Goal: Transaction & Acquisition: Obtain resource

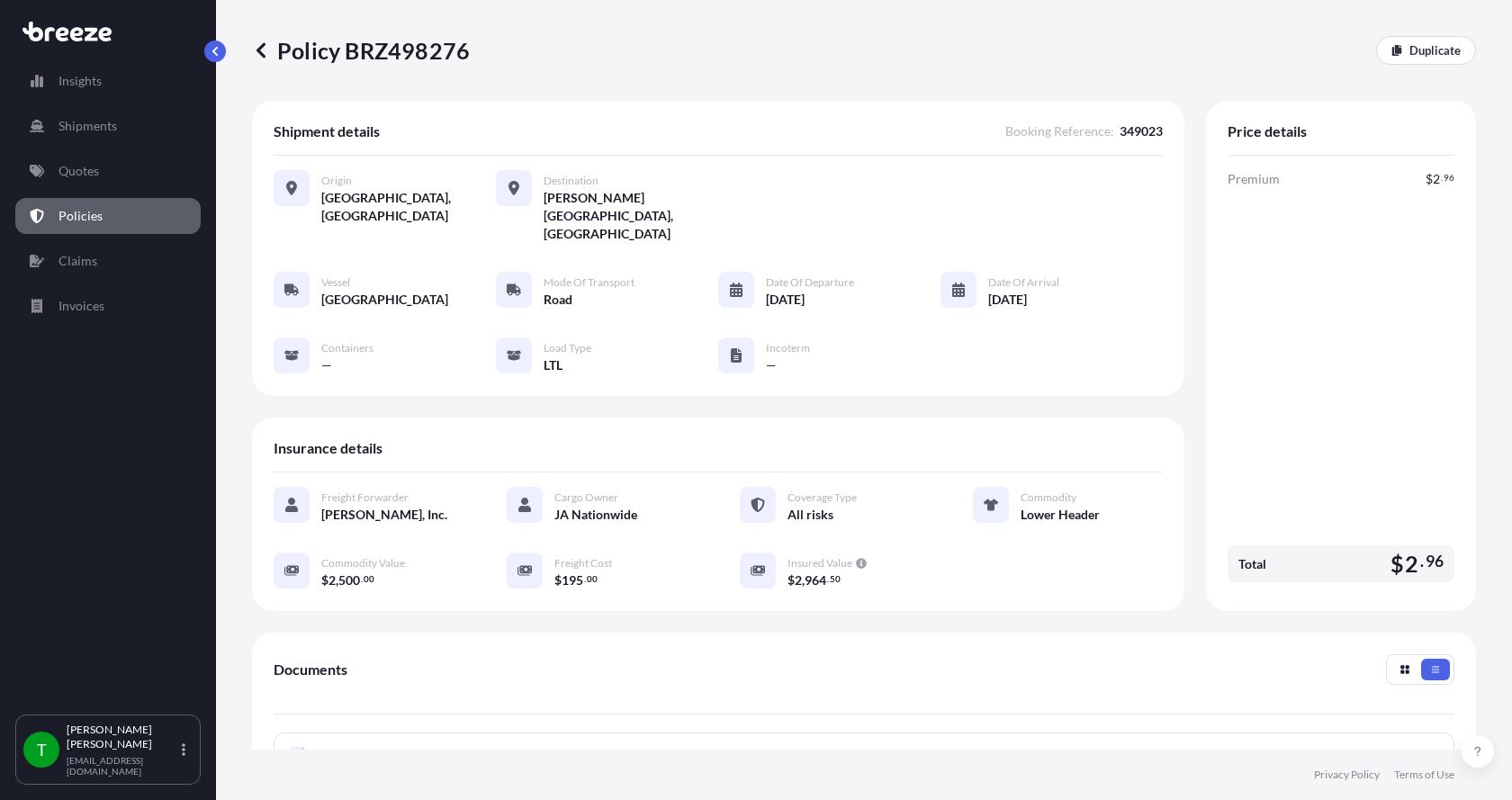
scroll to position [265, 0]
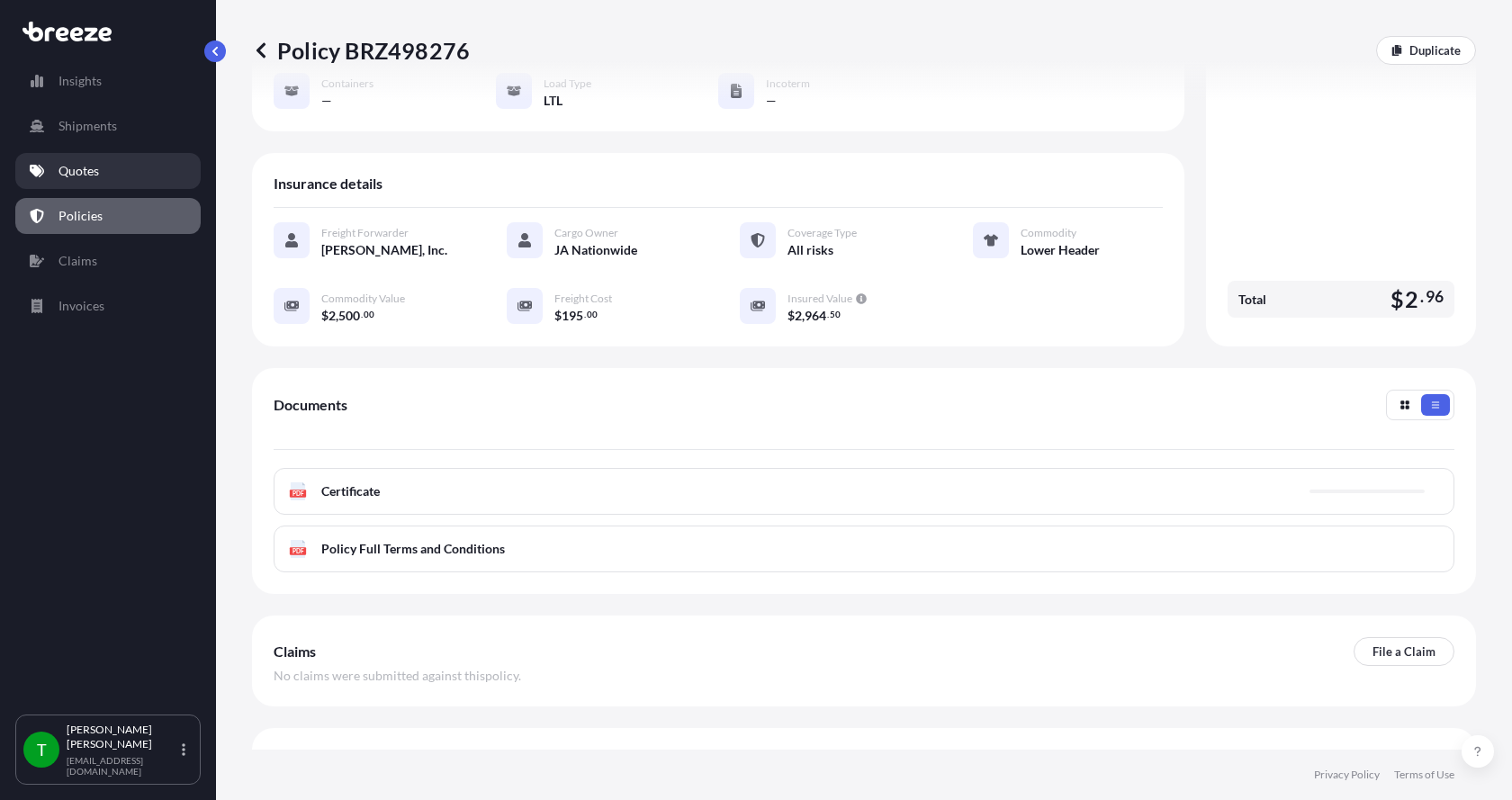
click at [75, 168] on p "Quotes" at bounding box center [79, 171] width 40 height 18
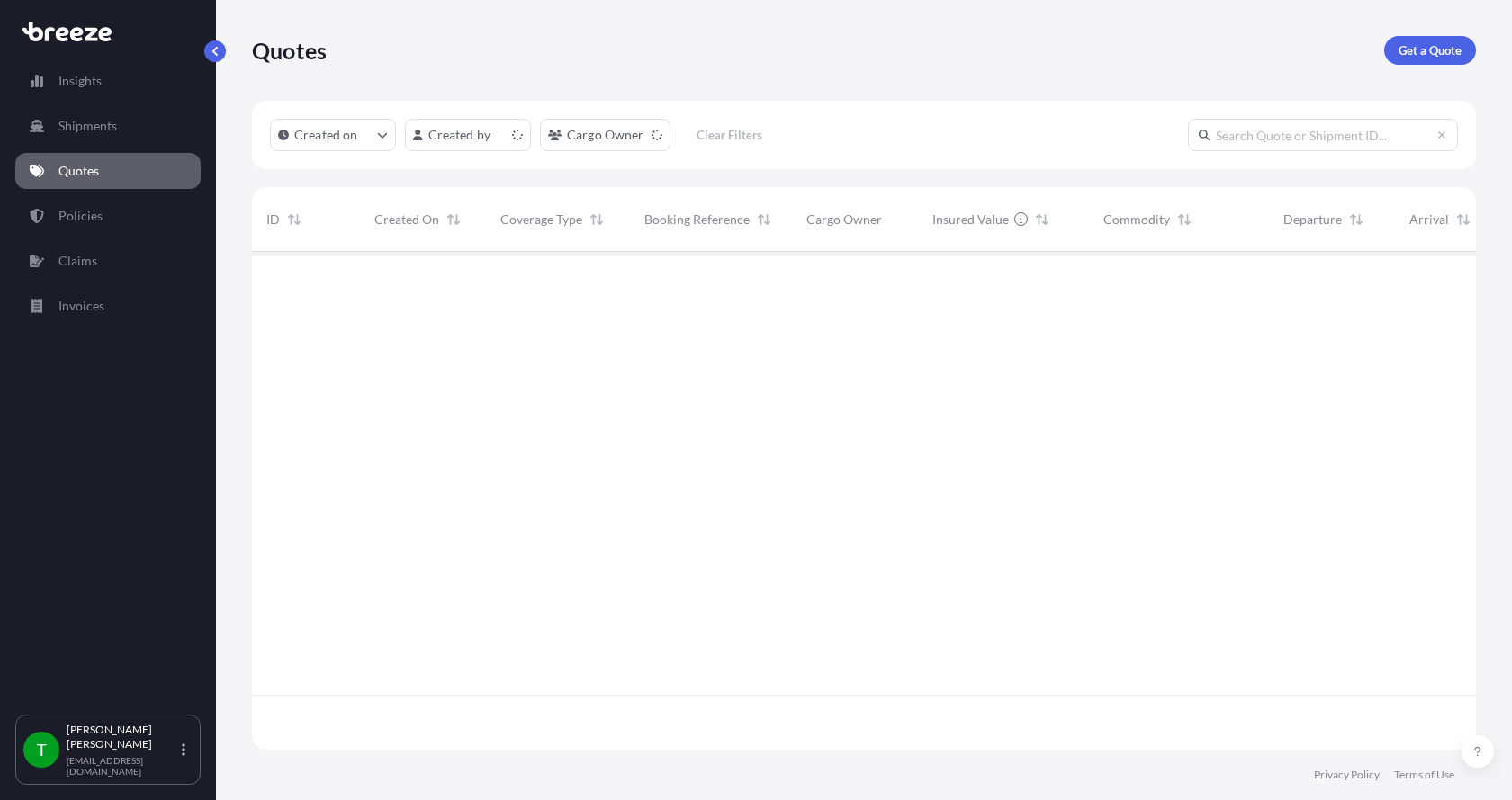
scroll to position [494, 1210]
click at [1440, 43] on p "Get a Quote" at bounding box center [1430, 51] width 63 height 18
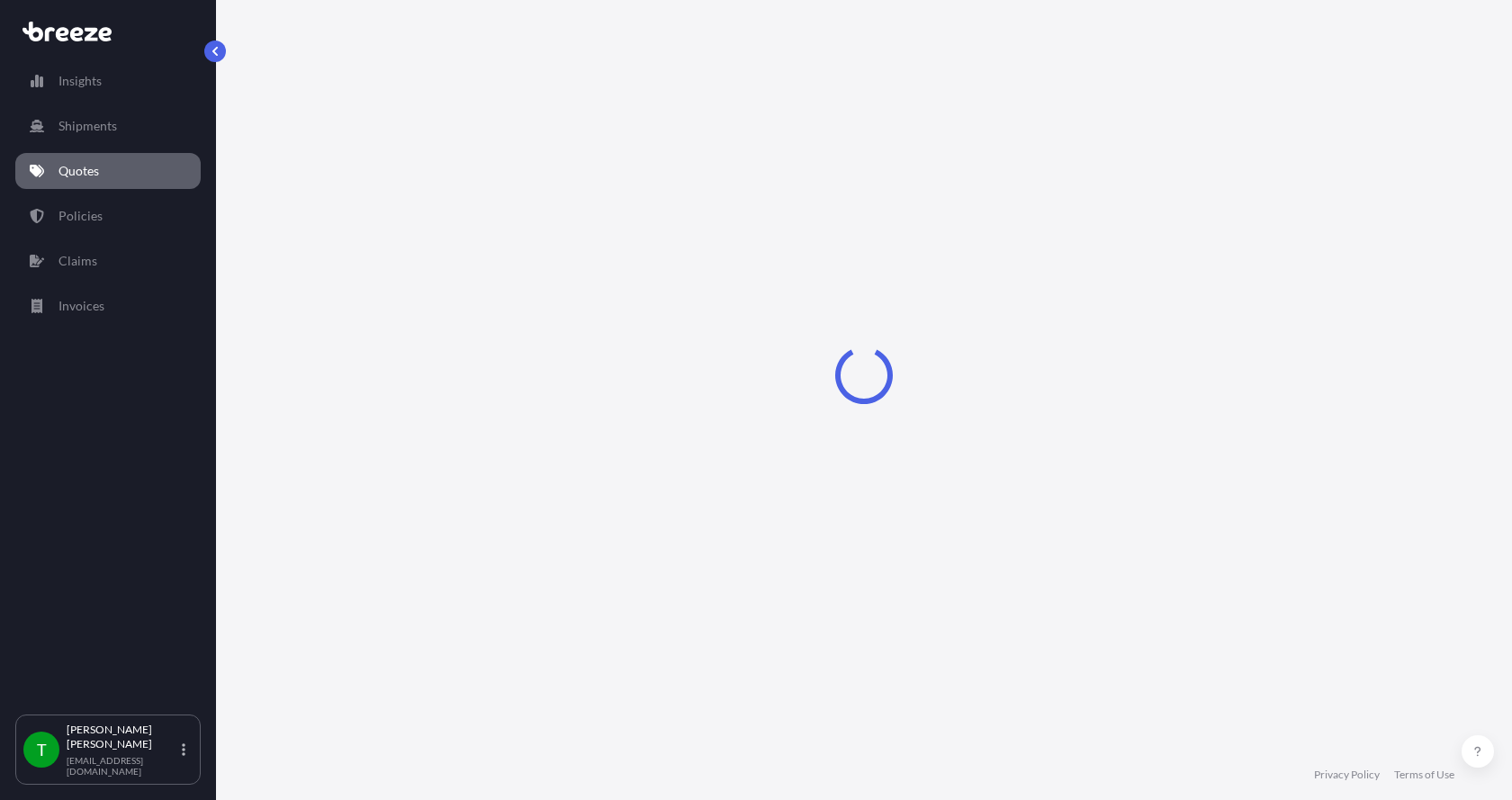
select select "Sea"
select select "1"
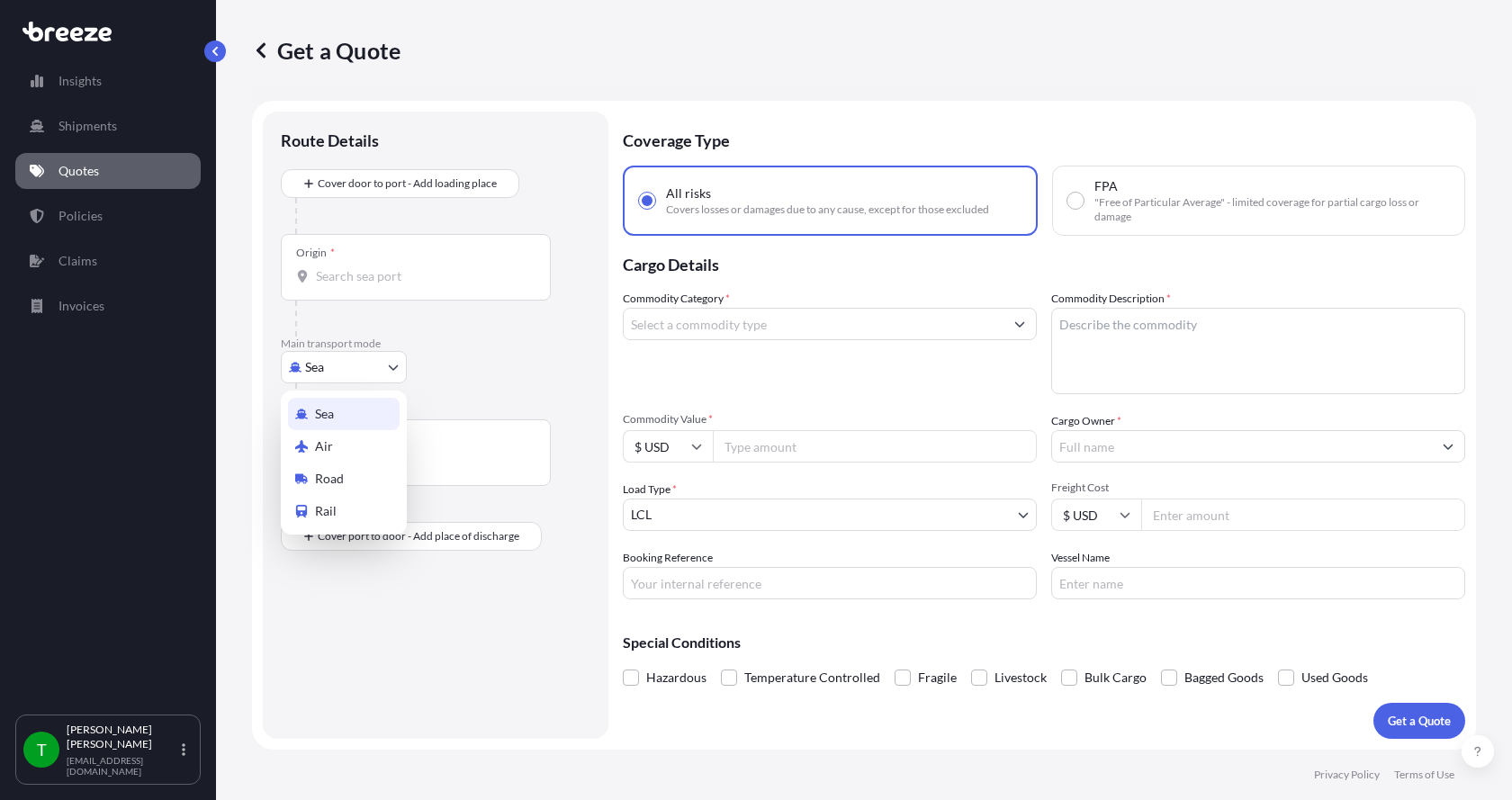
click at [302, 363] on body "Insights Shipments Quotes Policies Claims Invoices T [PERSON_NAME] [EMAIL_ADDRE…" at bounding box center [756, 400] width 1512 height 800
click at [322, 477] on span "Road" at bounding box center [329, 479] width 29 height 18
select select "Road"
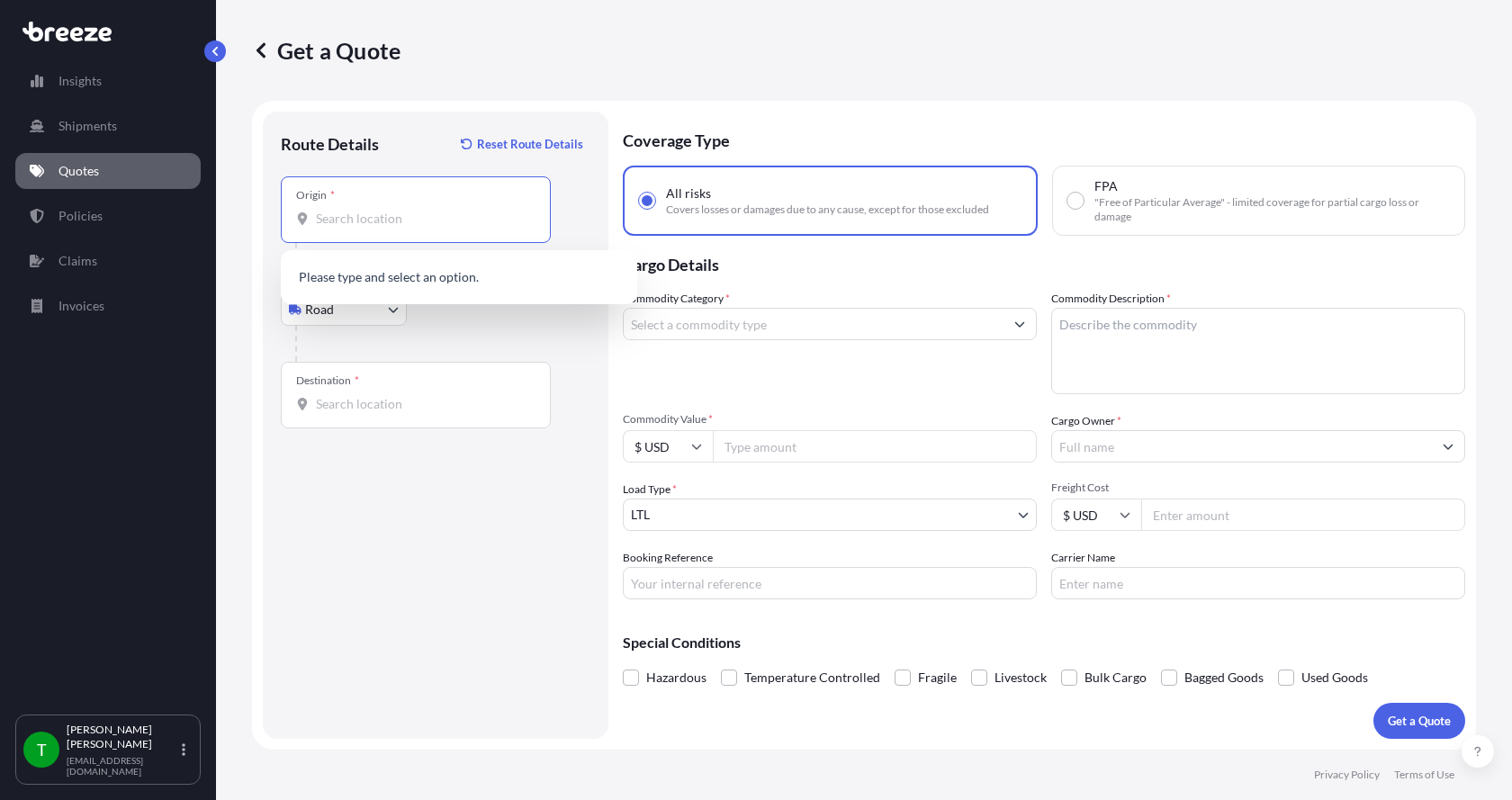
click at [326, 222] on input "Origin *" at bounding box center [422, 219] width 212 height 18
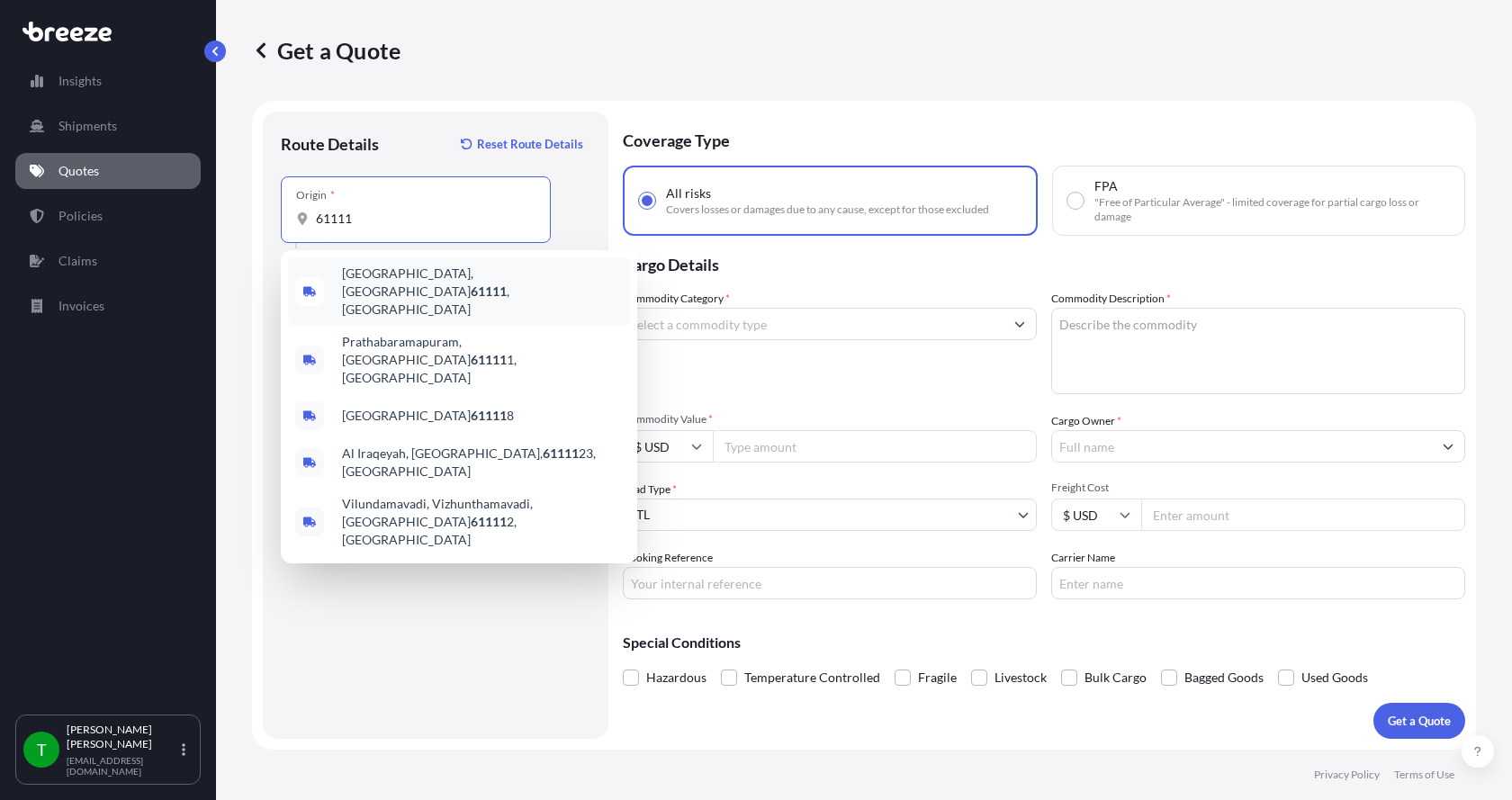
click at [392, 277] on span "[GEOGRAPHIC_DATA] , [GEOGRAPHIC_DATA]" at bounding box center [482, 291] width 281 height 54
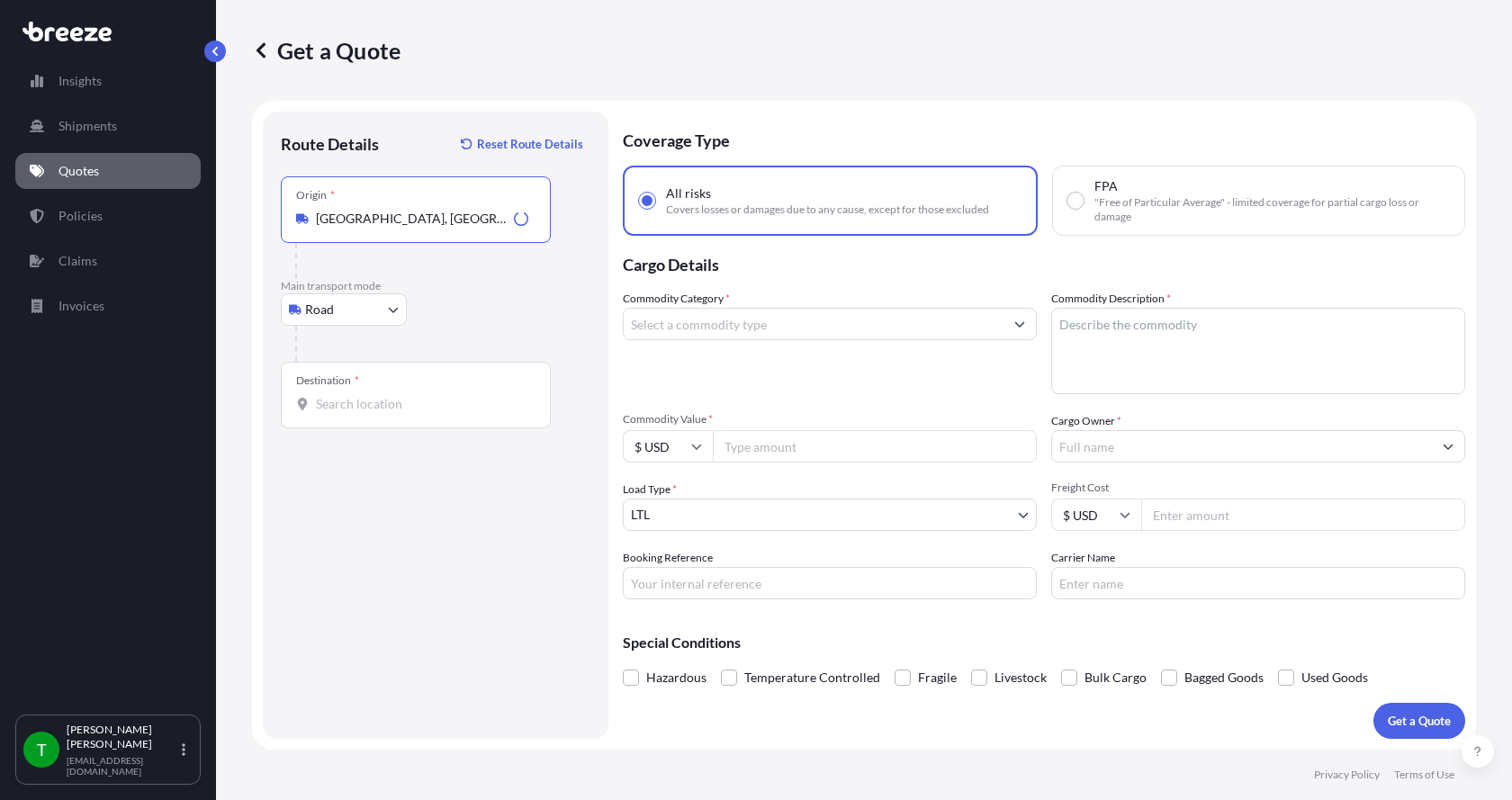
type input "[GEOGRAPHIC_DATA], [GEOGRAPHIC_DATA]"
click at [342, 397] on input "Destination *" at bounding box center [422, 405] width 212 height 18
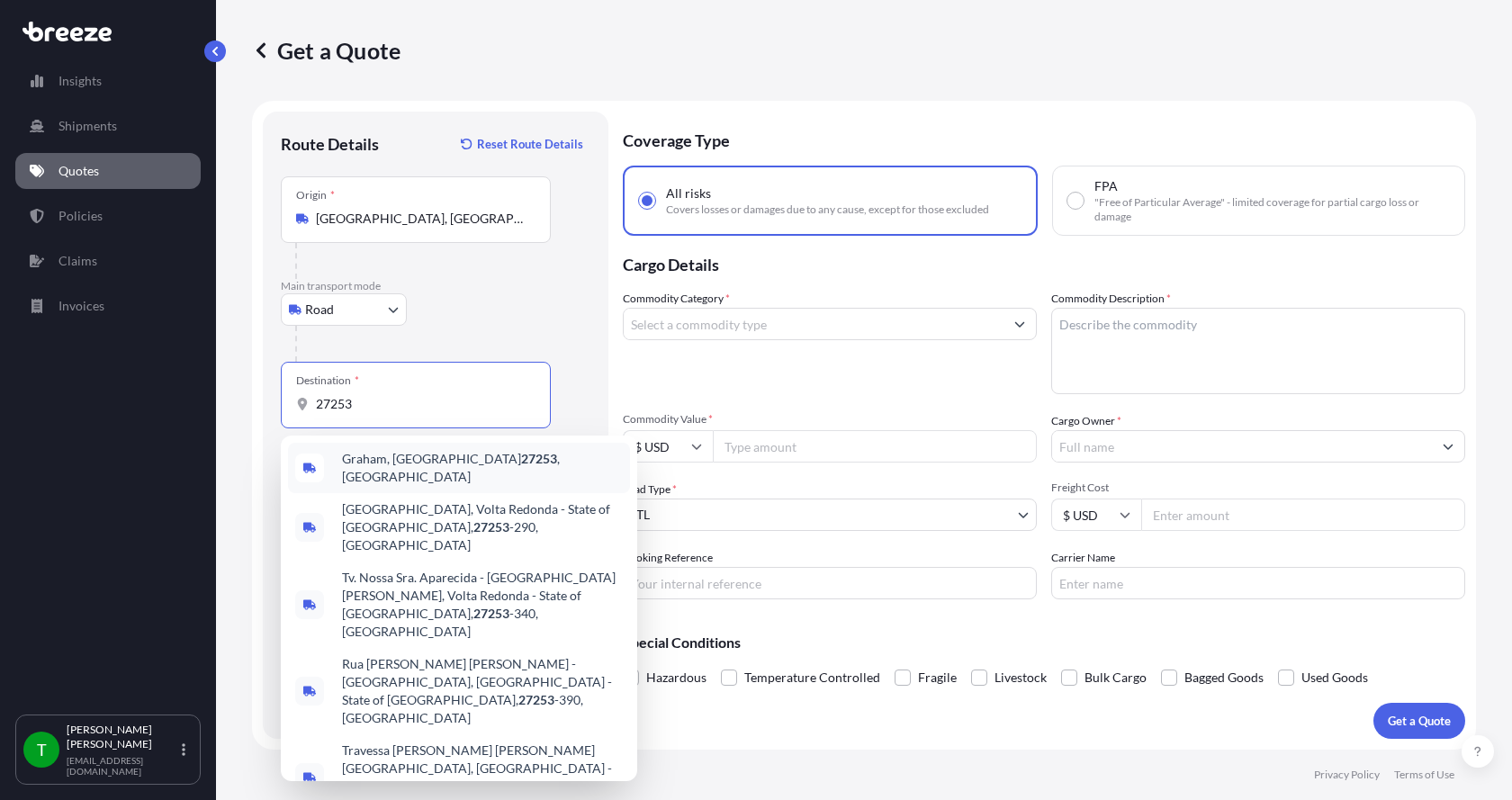
click at [359, 461] on span "Graham, NC 27253 , [GEOGRAPHIC_DATA]" at bounding box center [482, 467] width 281 height 36
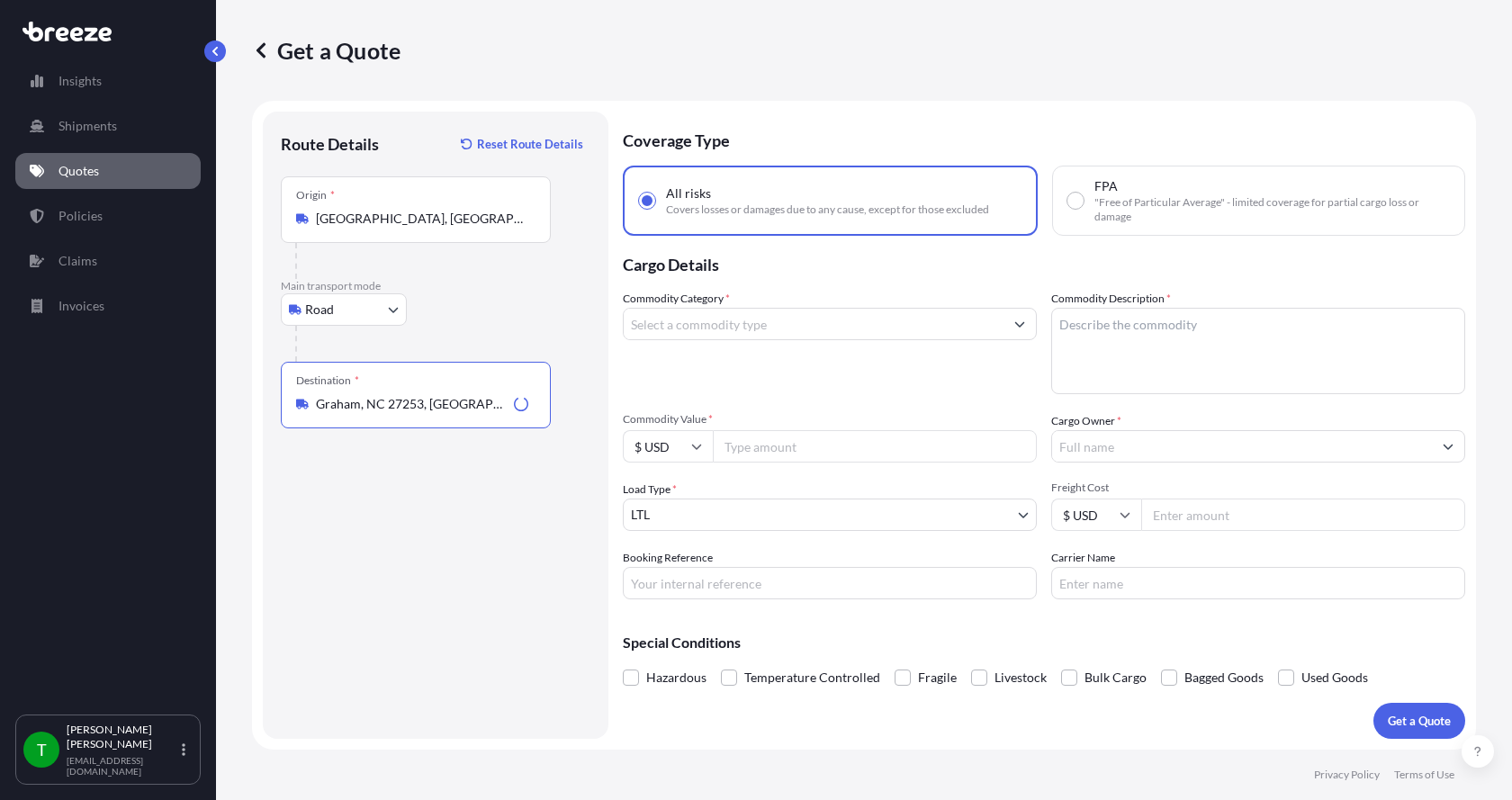
type input "Graham, NC 27253, [GEOGRAPHIC_DATA]"
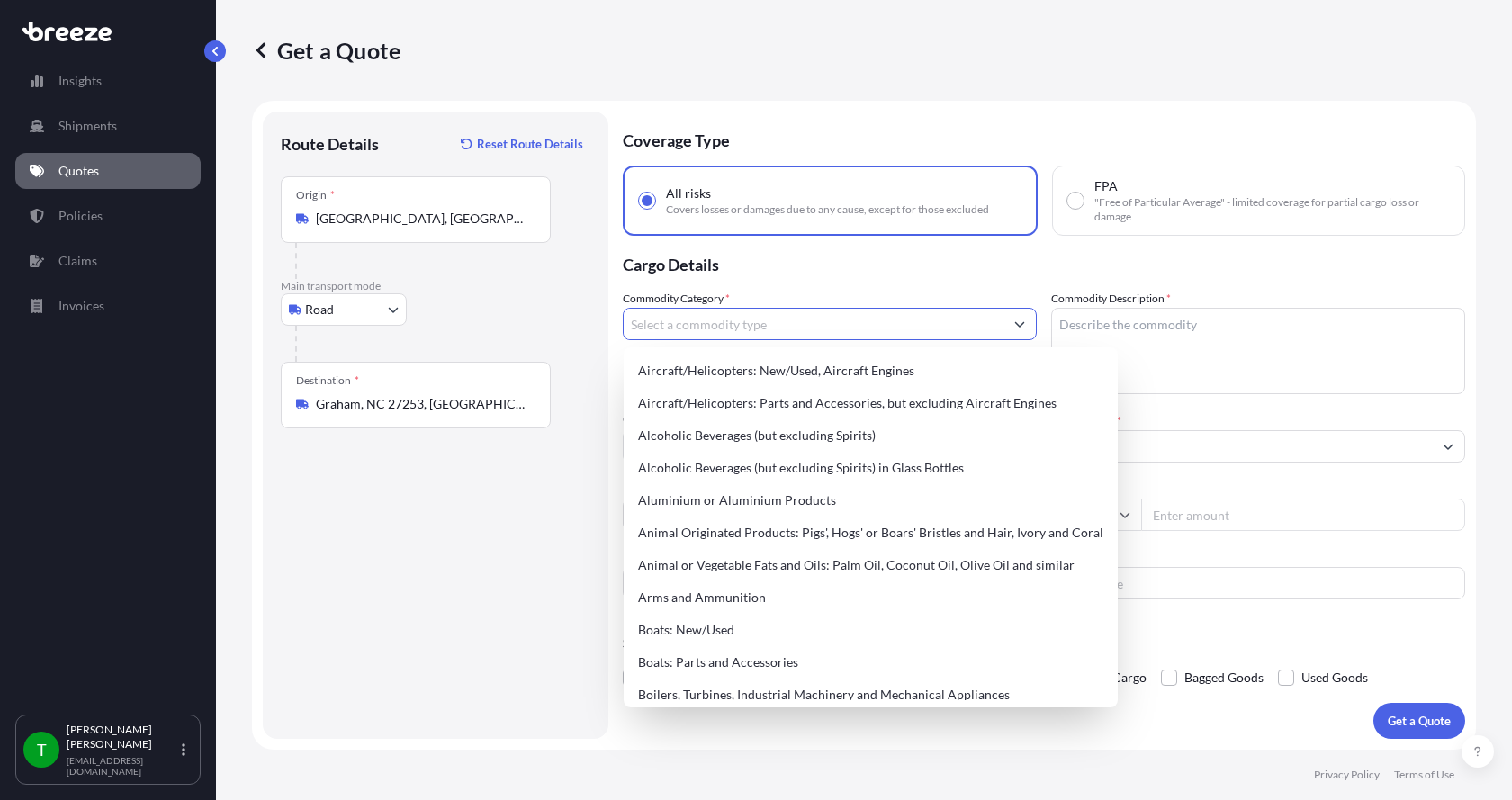
click at [721, 328] on input "Commodity Category *" at bounding box center [813, 324] width 380 height 32
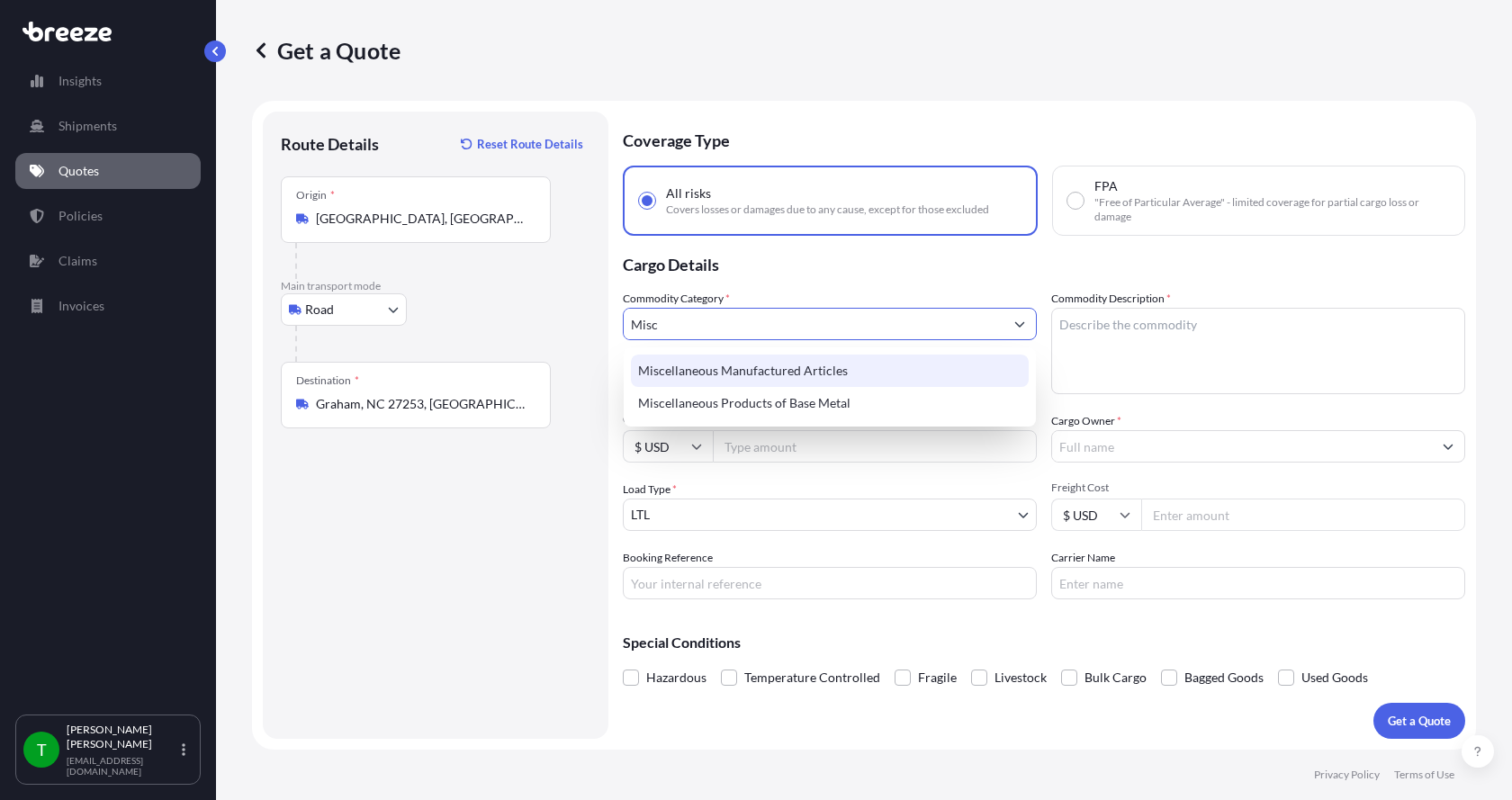
click at [708, 365] on div "Miscellaneous Manufactured Articles" at bounding box center [830, 371] width 398 height 32
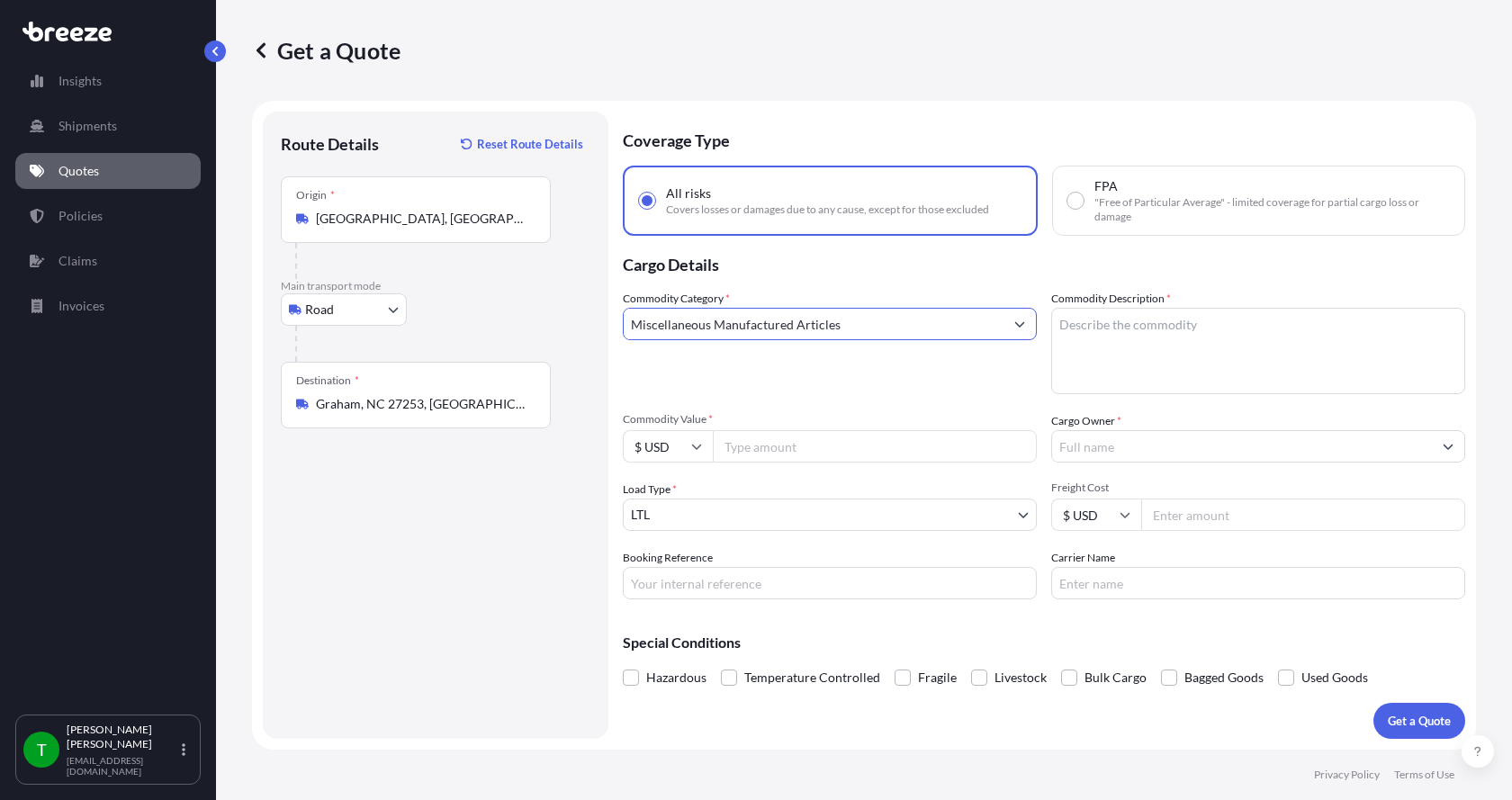
type input "Miscellaneous Manufactured Articles"
click at [1120, 326] on textarea "Commodity Description *" at bounding box center [1258, 351] width 414 height 86
type textarea "Pump, Centrifugal"
click at [777, 442] on input "Commodity Value *" at bounding box center [875, 446] width 324 height 32
click at [762, 449] on input "Commodity Value *" at bounding box center [875, 446] width 324 height 32
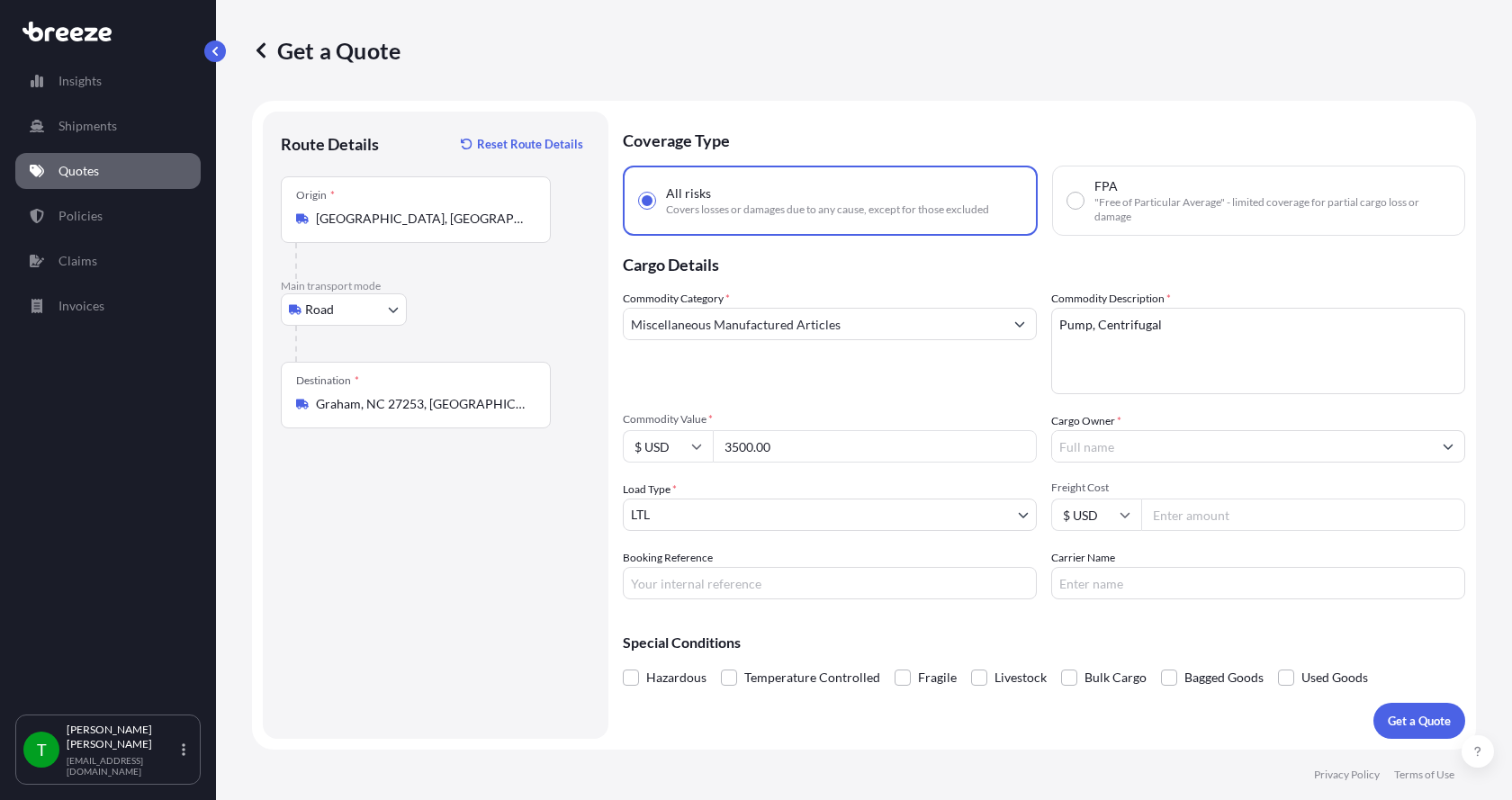
type input "3500.00"
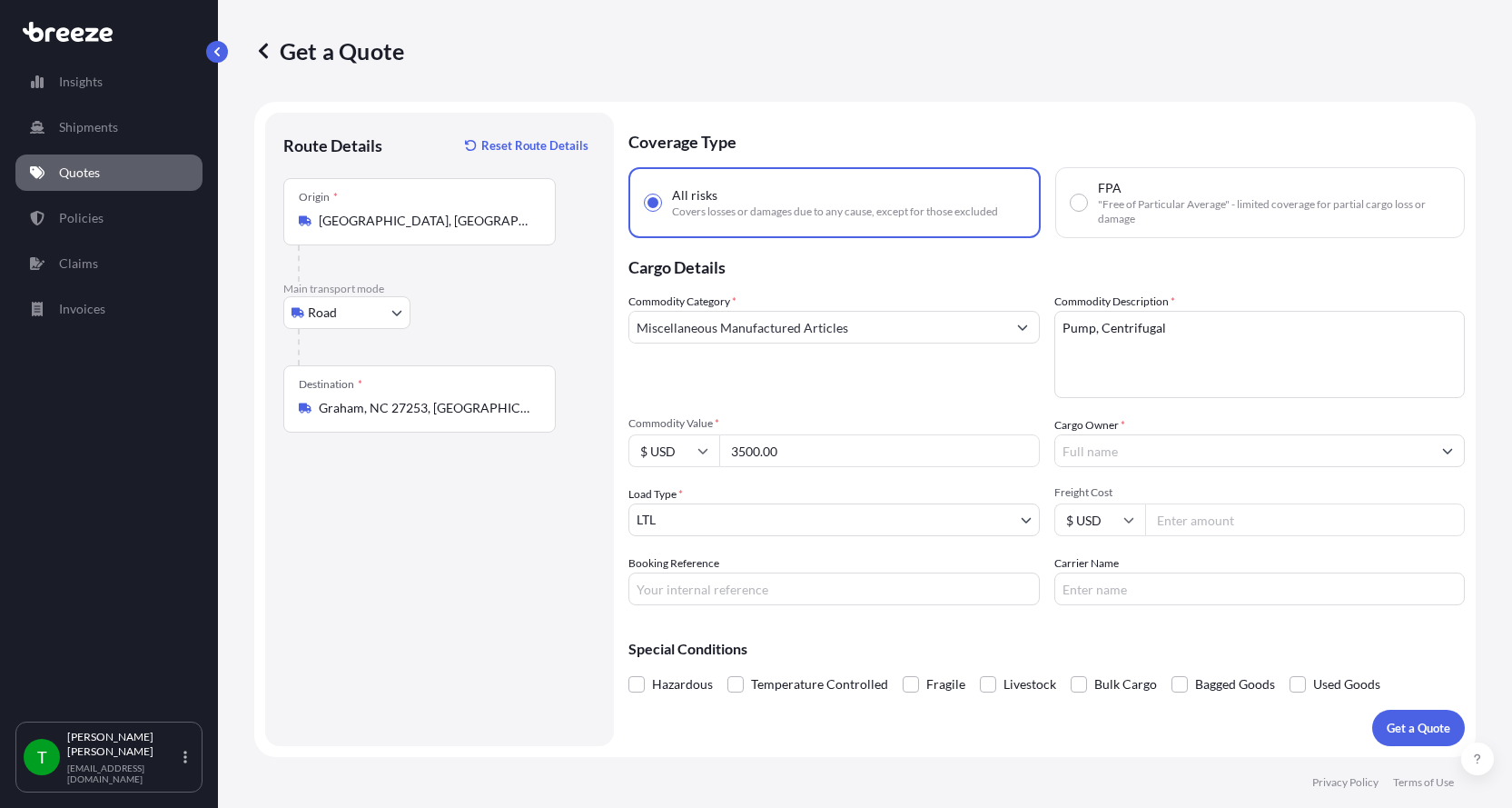
click at [1150, 450] on input "Cargo Owner *" at bounding box center [1244, 450] width 377 height 33
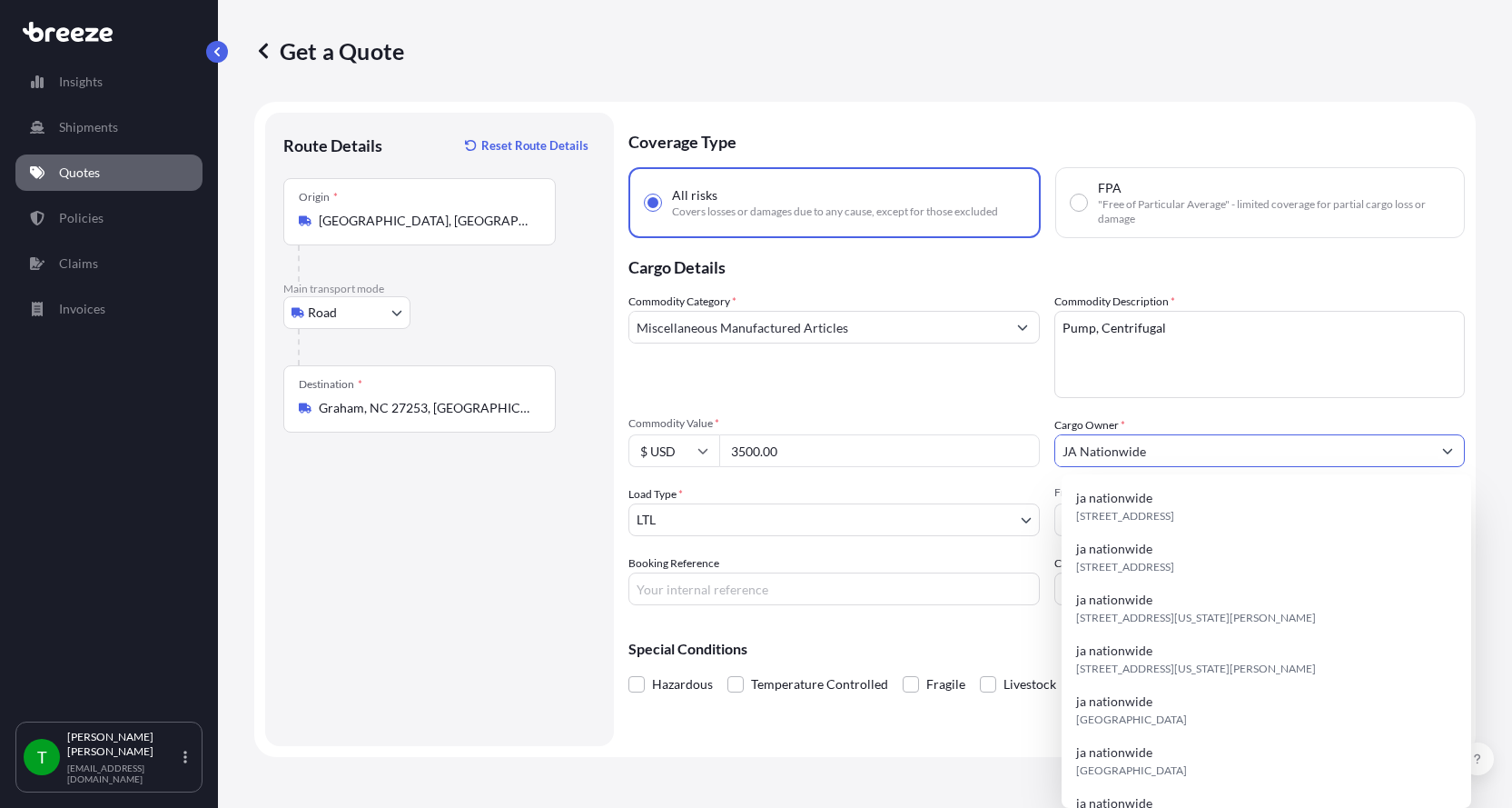
type input "JA Nationwide"
click at [644, 592] on input "Booking Reference" at bounding box center [834, 589] width 411 height 33
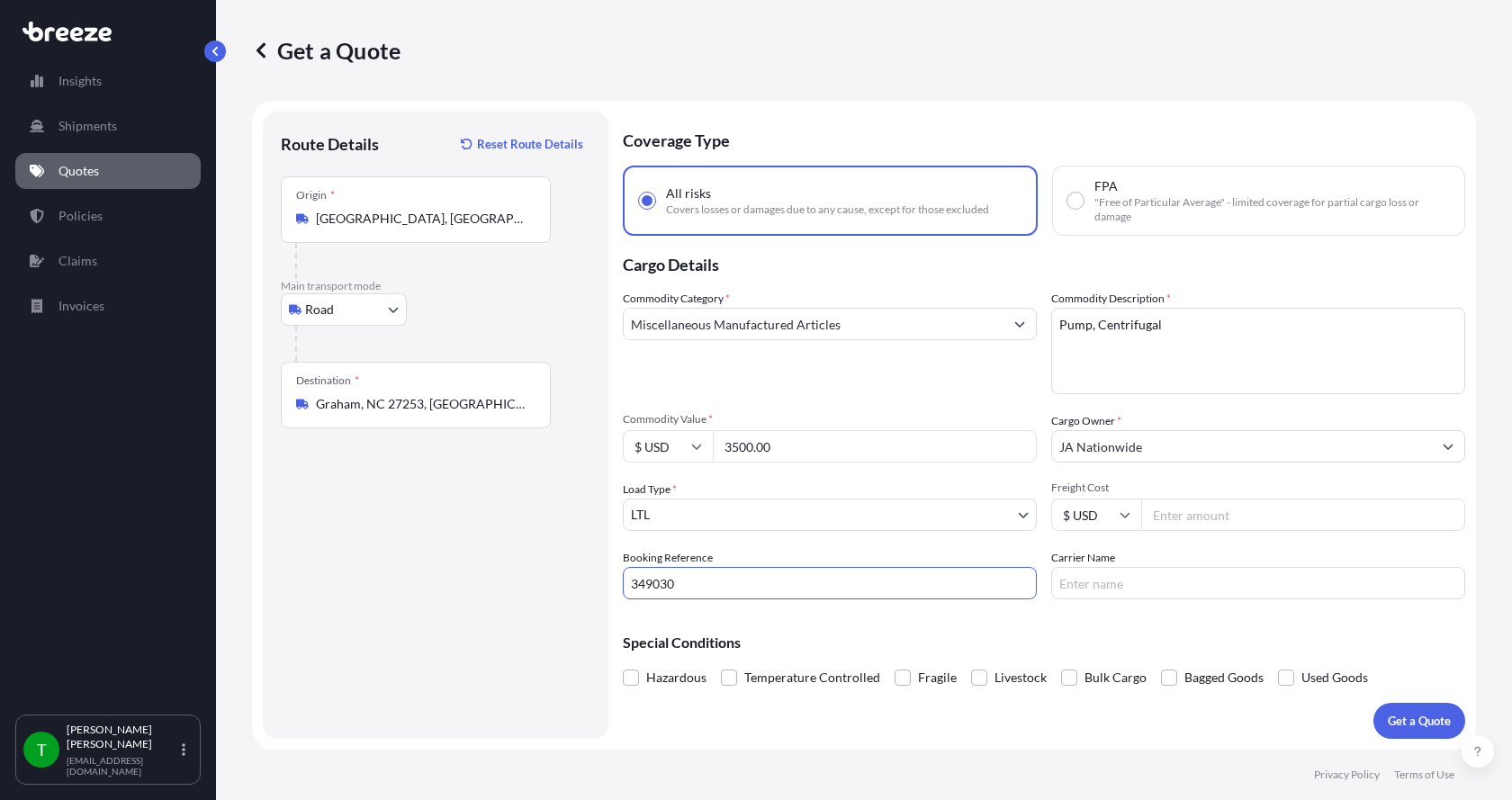
type input "349030"
click at [1162, 511] on input "Freight Cost" at bounding box center [1303, 514] width 324 height 32
type input "280.00"
click at [1124, 573] on input "Carrier Name" at bounding box center [1258, 583] width 414 height 32
type input "[PERSON_NAME] XPO"
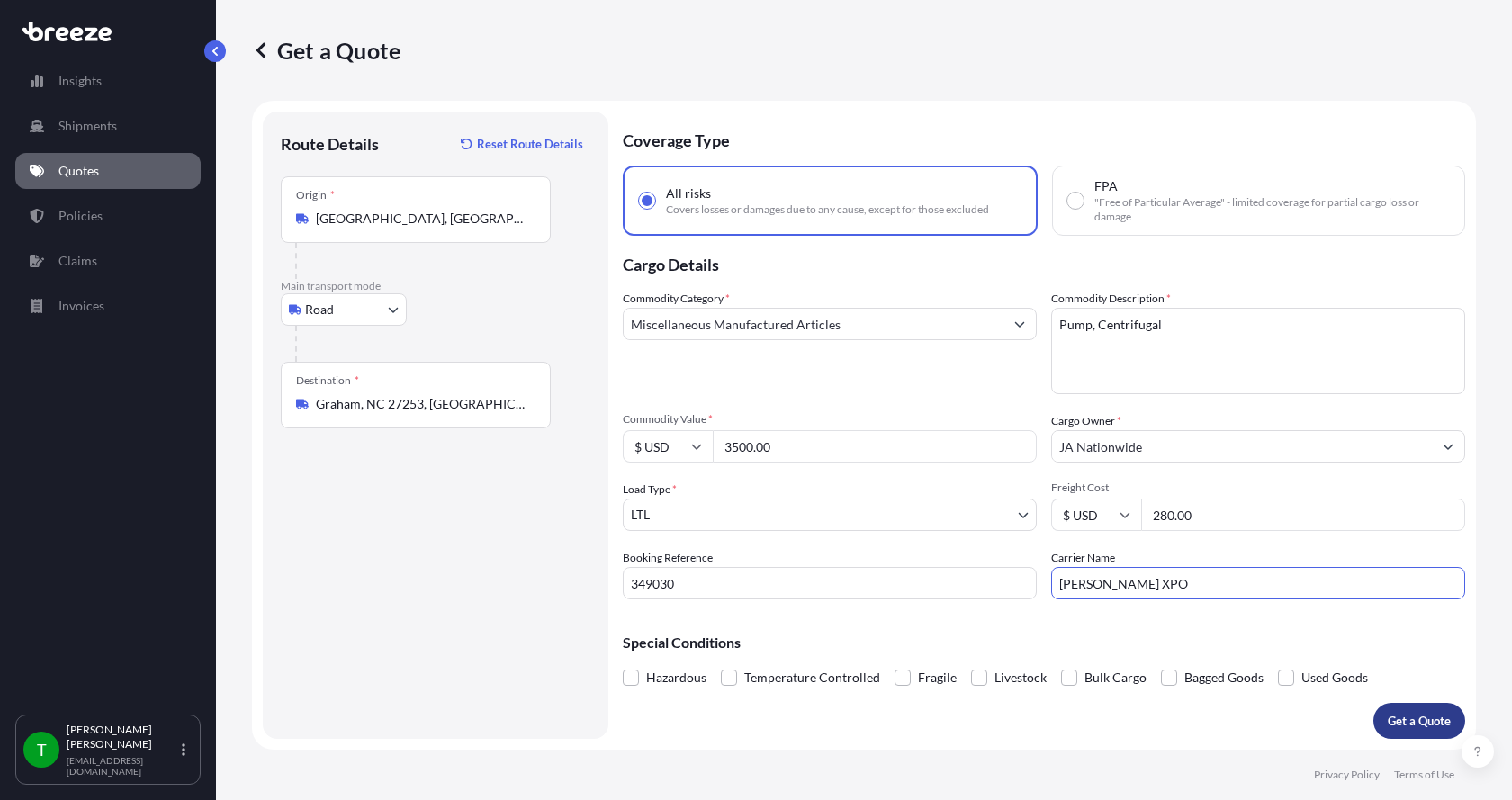
click at [1392, 714] on p "Get a Quote" at bounding box center [1419, 721] width 63 height 18
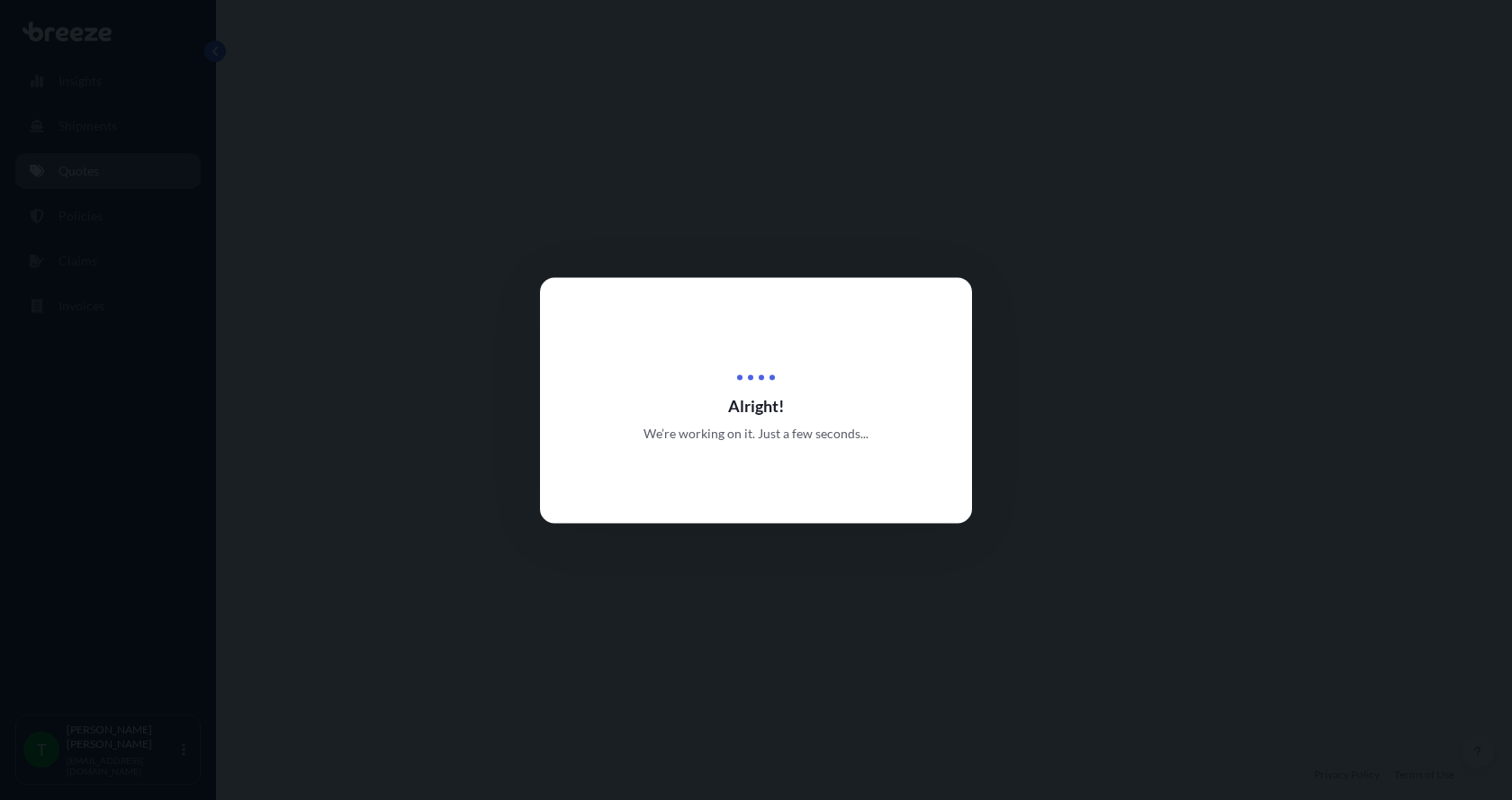
select select "Road"
select select "1"
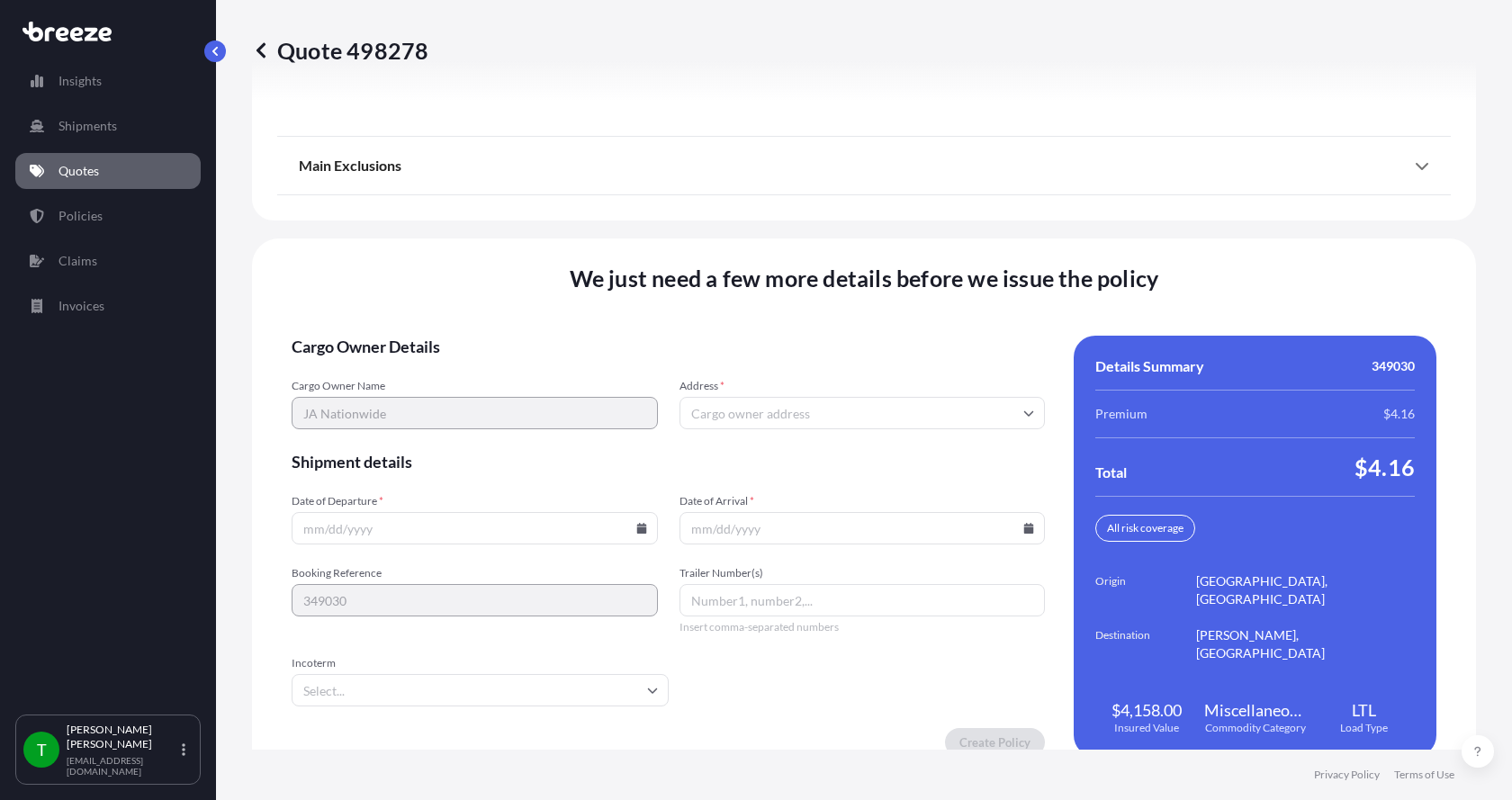
scroll to position [2368, 0]
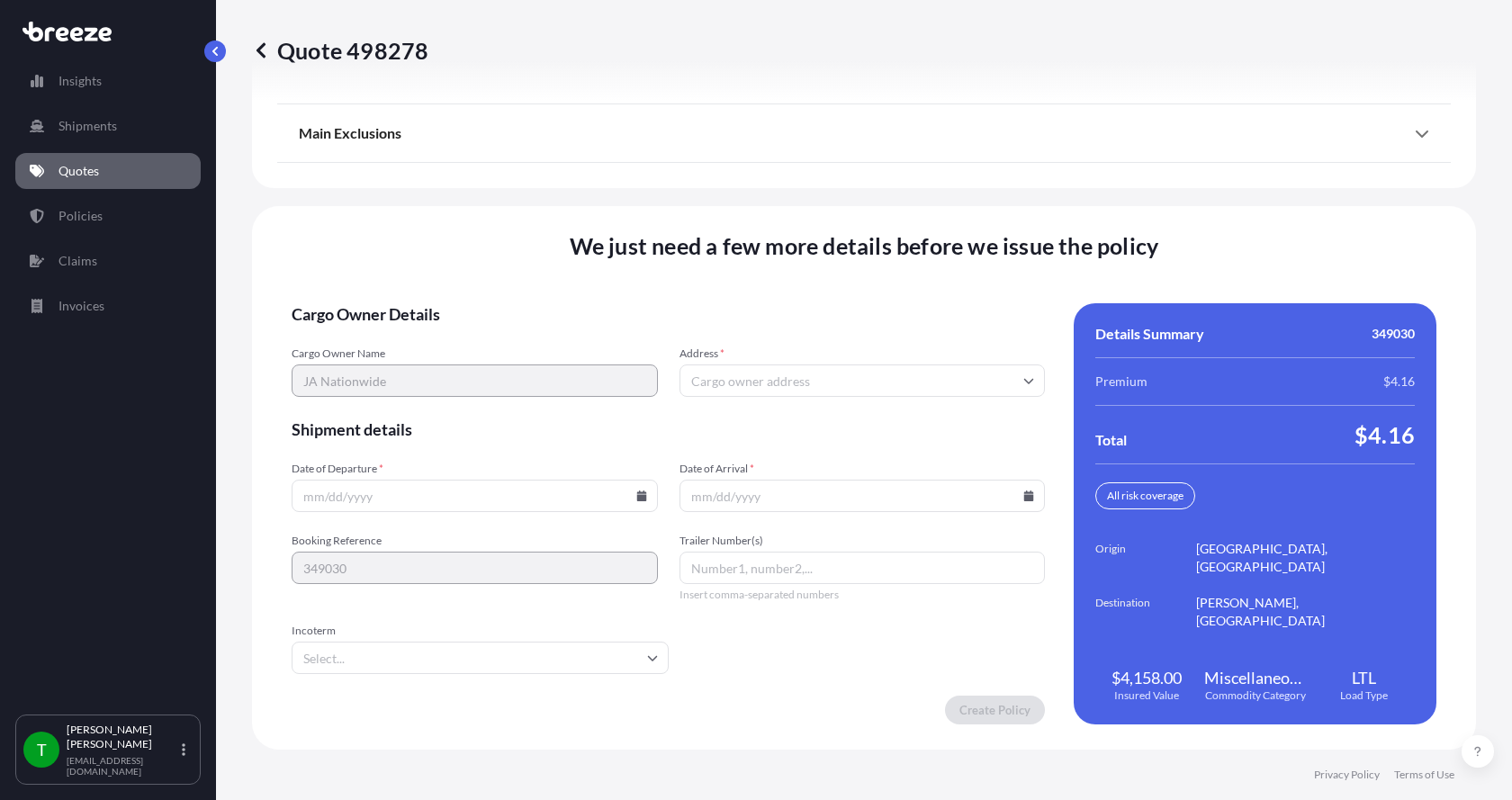
click at [785, 370] on input "Address *" at bounding box center [863, 380] width 366 height 32
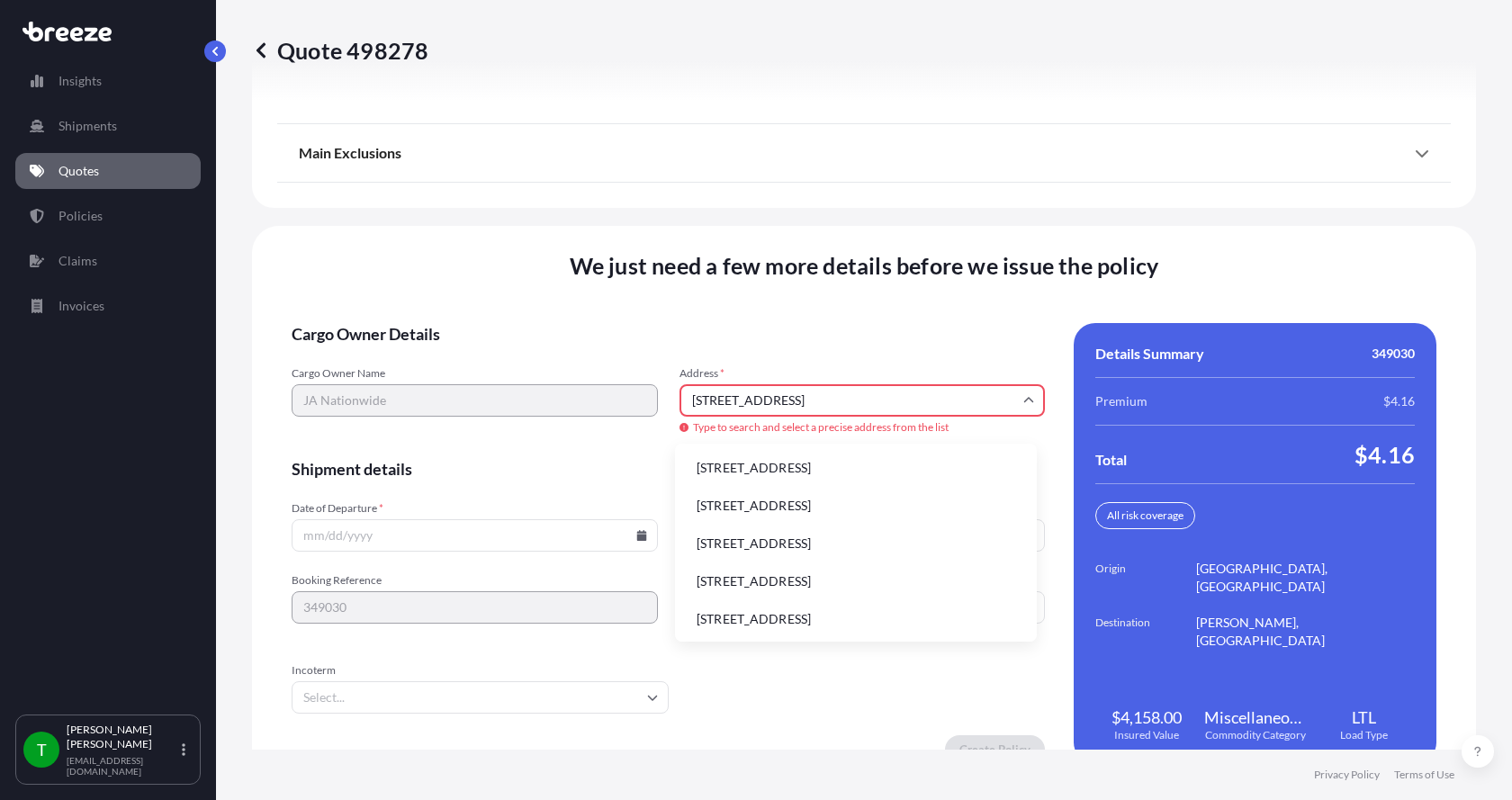
click at [745, 465] on li "[STREET_ADDRESS]" at bounding box center [856, 467] width 348 height 34
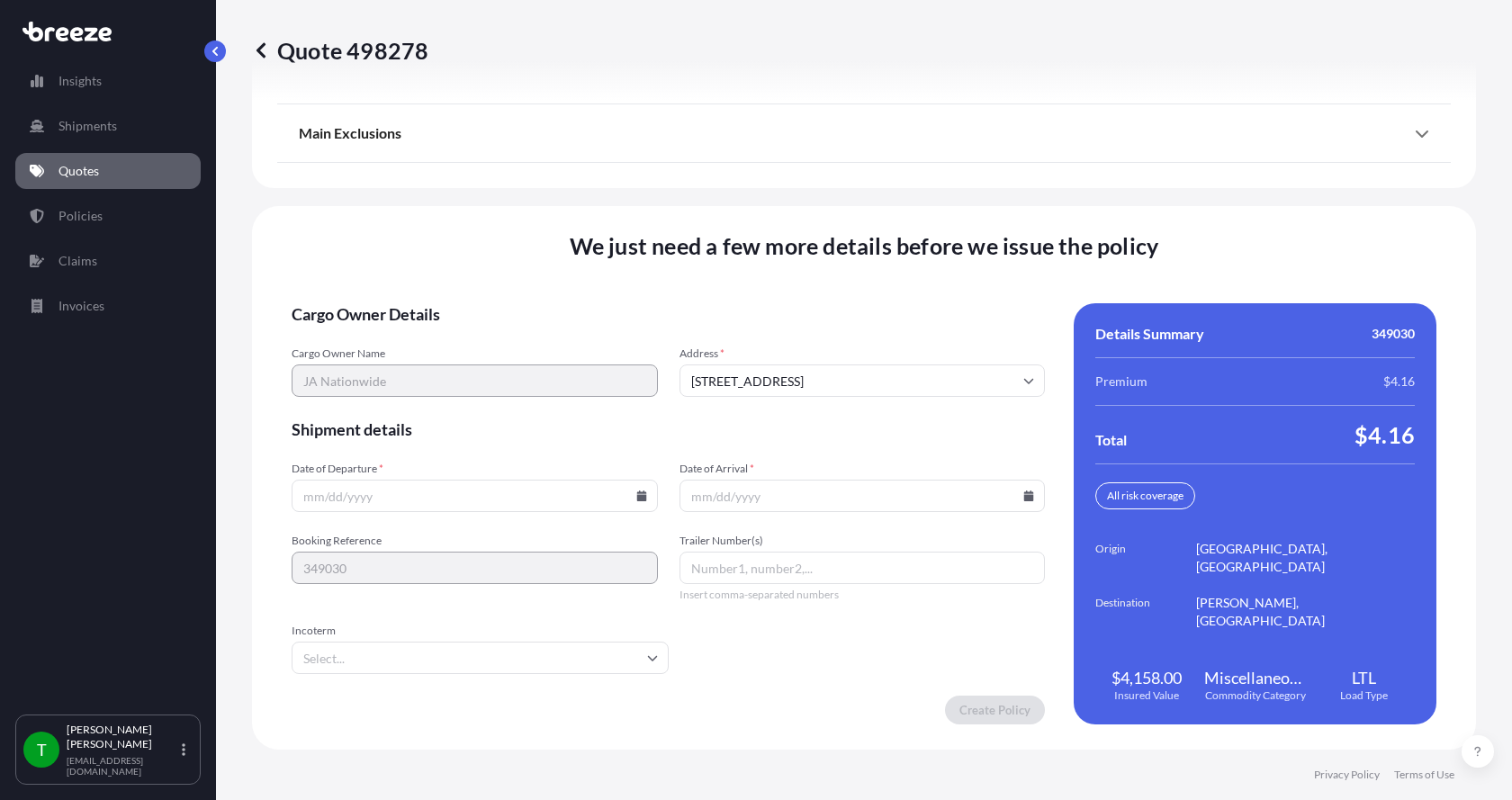
type input "[STREET_ADDRESS]"
click at [636, 494] on icon at bounding box center [642, 496] width 11 height 11
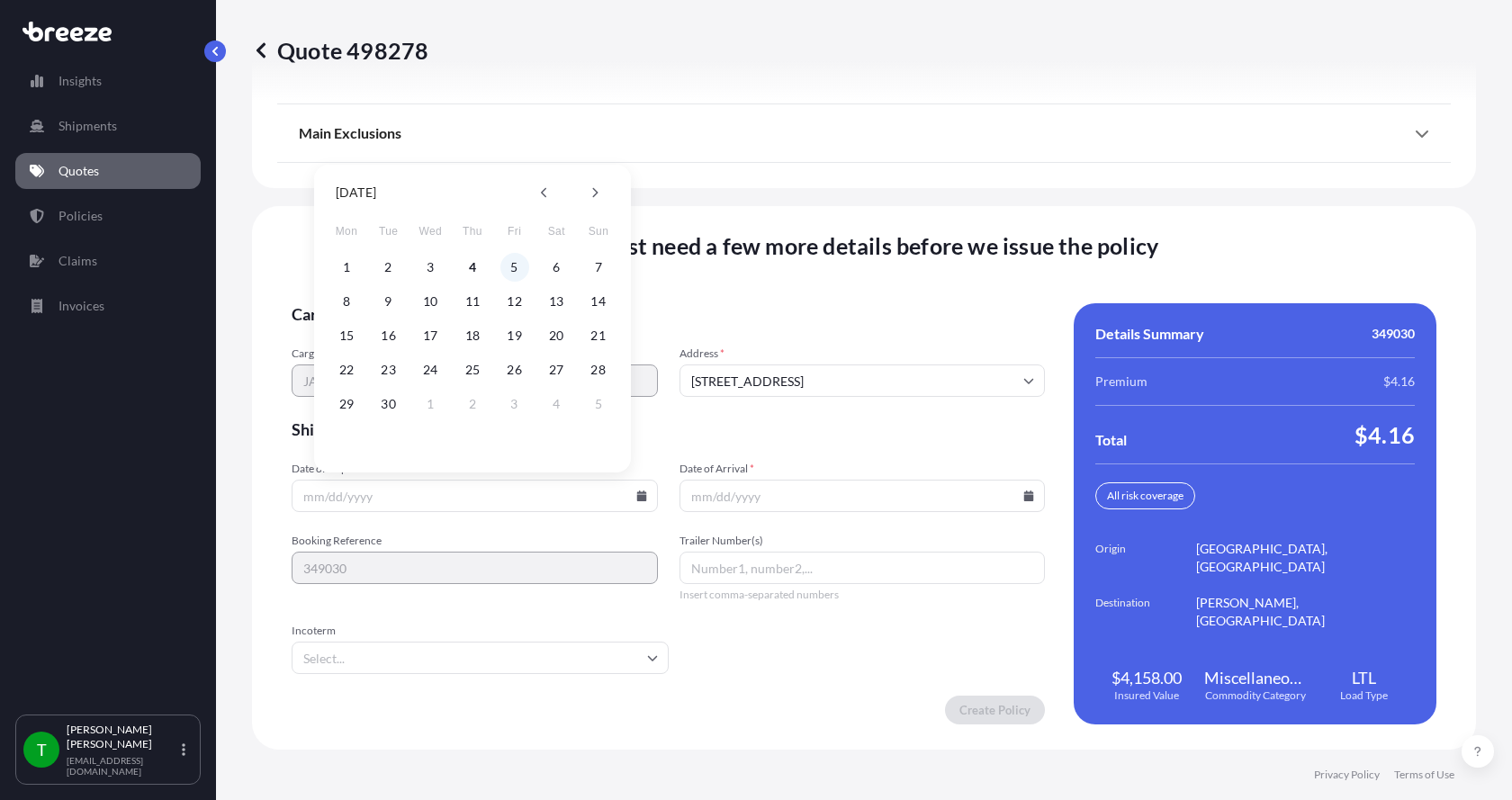
click at [514, 266] on button "5" at bounding box center [514, 267] width 29 height 29
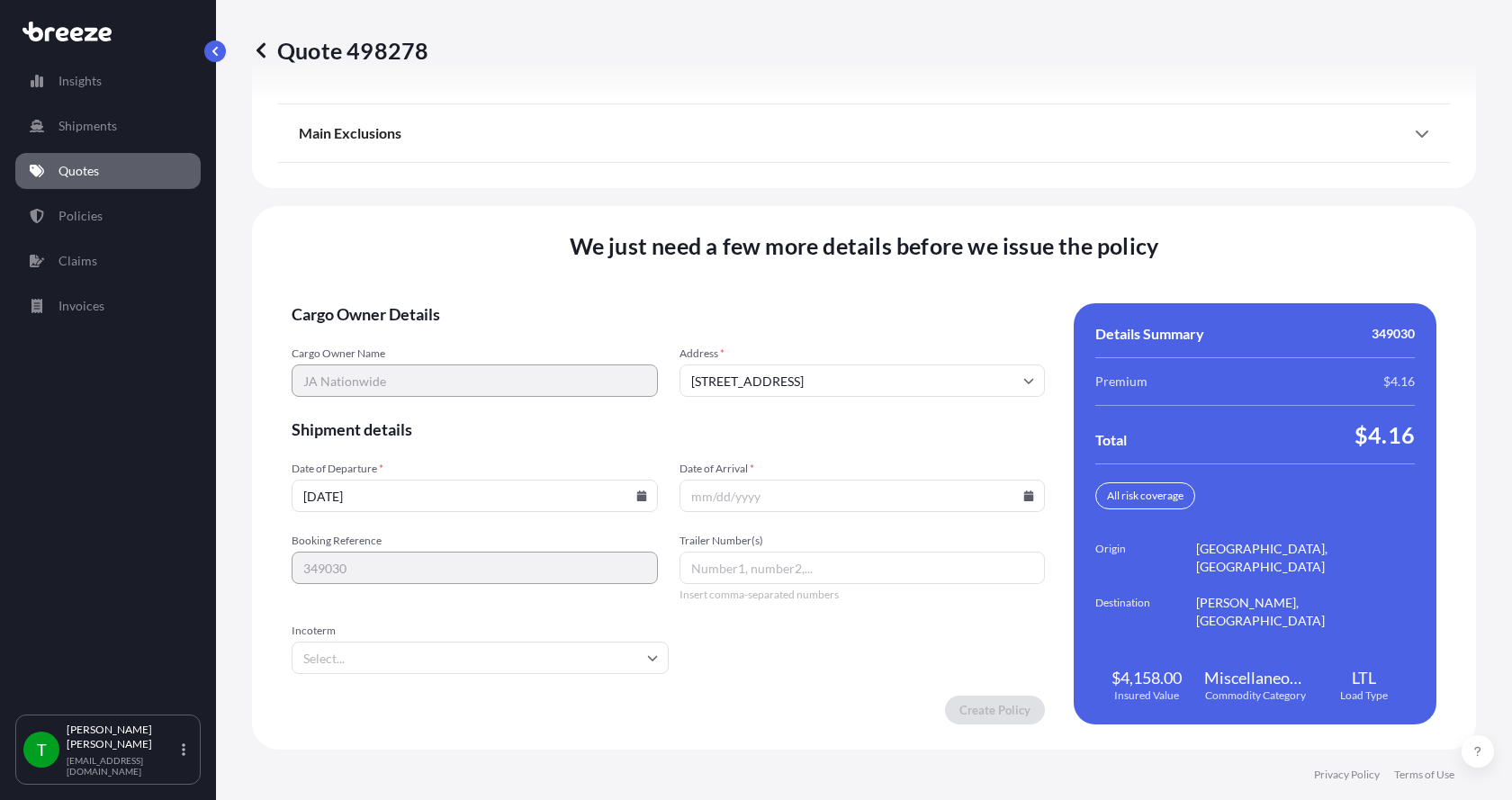
type input "[DATE]"
click at [514, 349] on button "5" at bounding box center [503, 358] width 21 height 17
click at [1024, 494] on icon at bounding box center [1029, 496] width 11 height 11
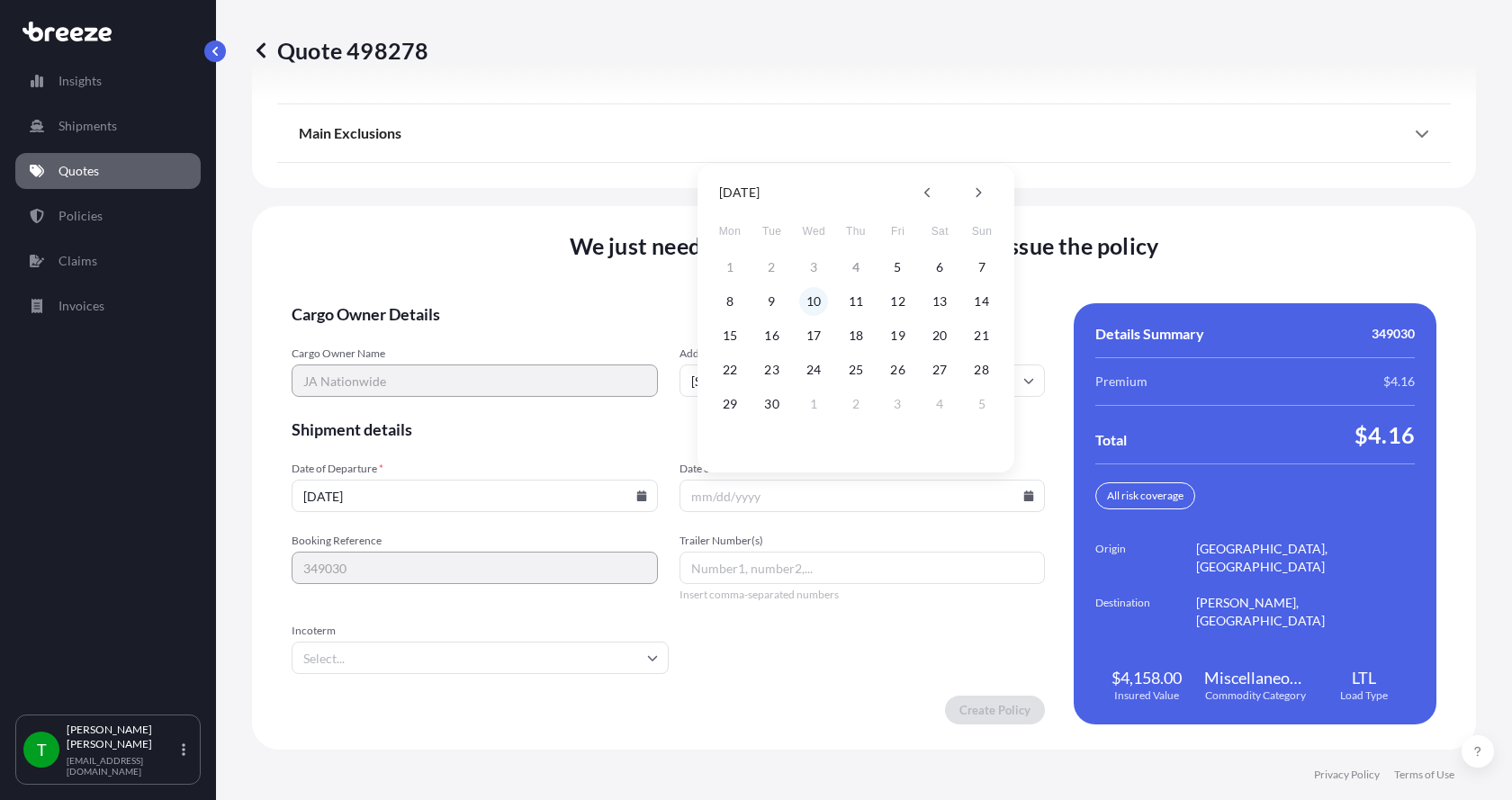
click at [820, 300] on button "10" at bounding box center [813, 301] width 29 height 29
type input "[DATE]"
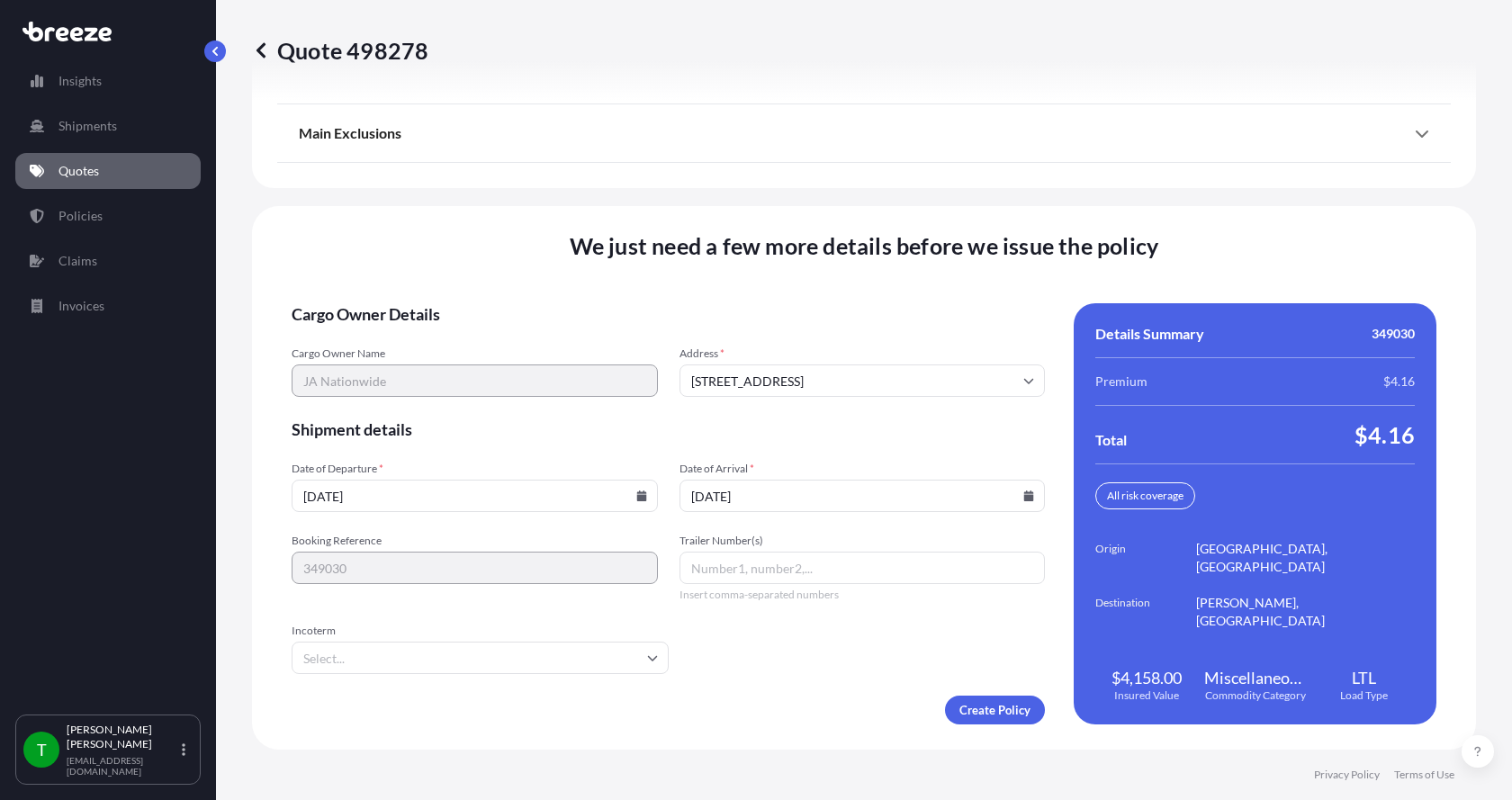
click at [820, 368] on button "10" at bounding box center [824, 376] width 21 height 17
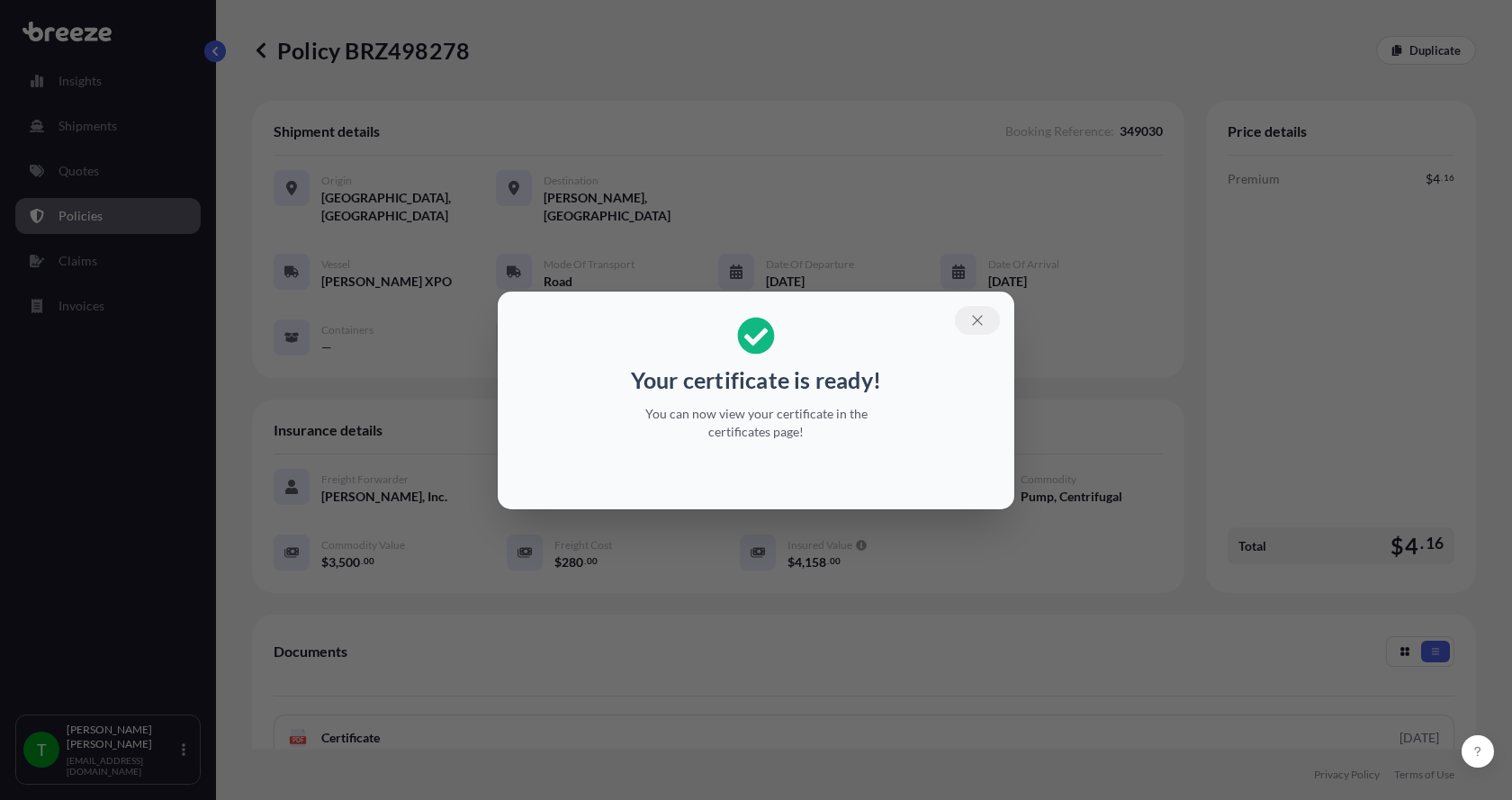
click at [978, 317] on icon "button" at bounding box center [978, 321] width 17 height 17
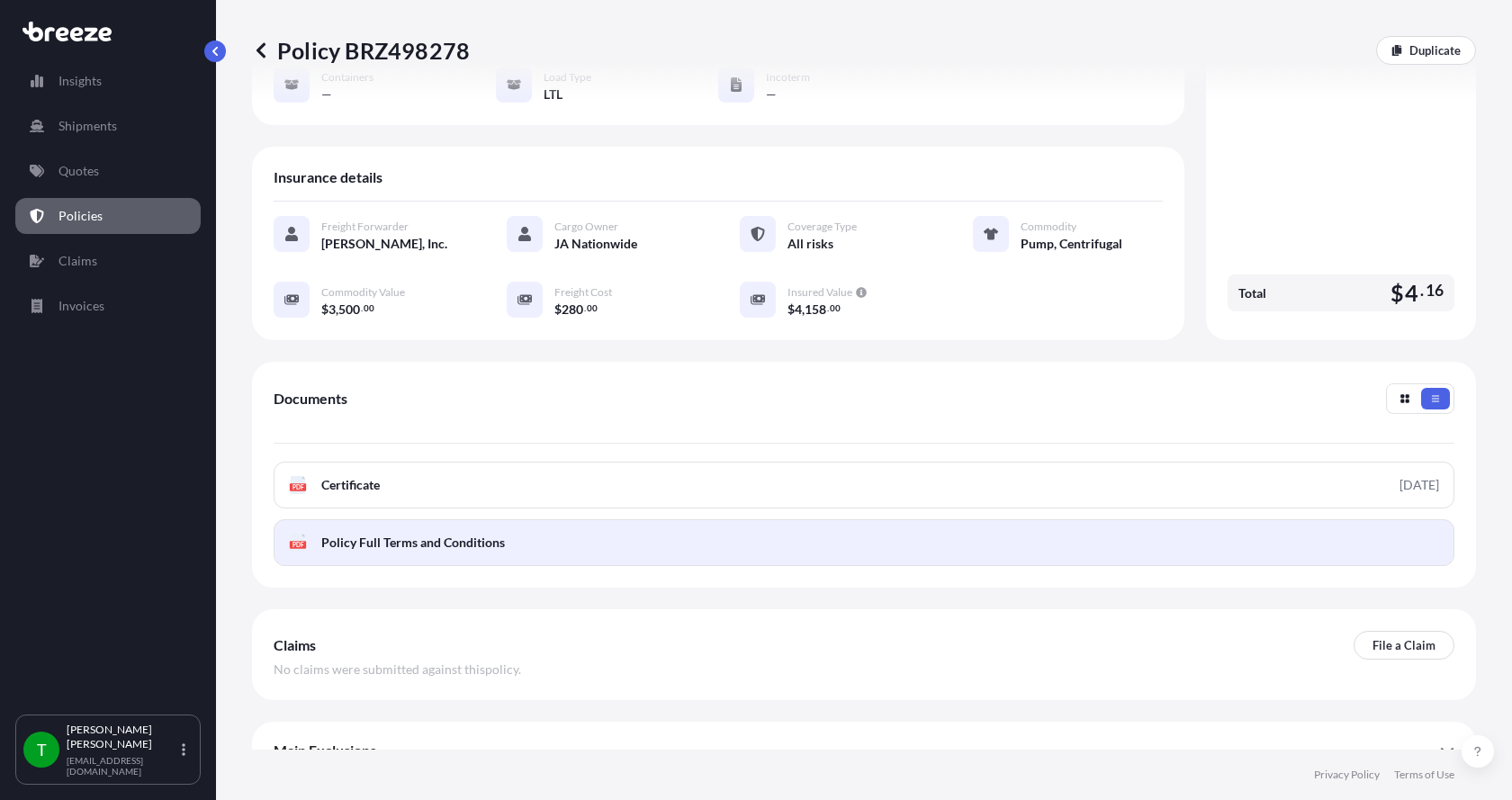
scroll to position [265, 0]
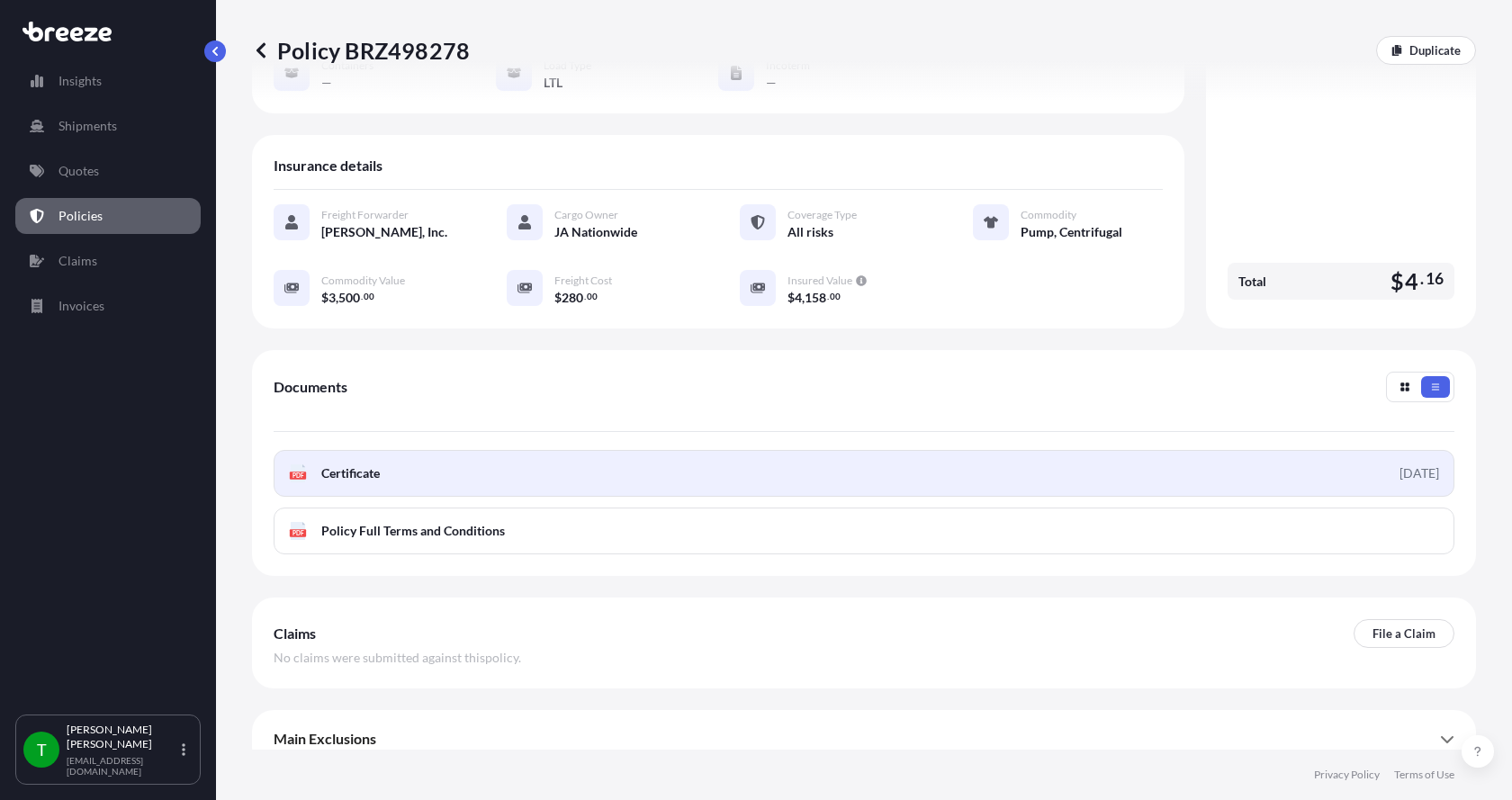
click at [338, 464] on span "Certificate" at bounding box center [350, 474] width 59 height 18
